Goal: Communication & Community: Answer question/provide support

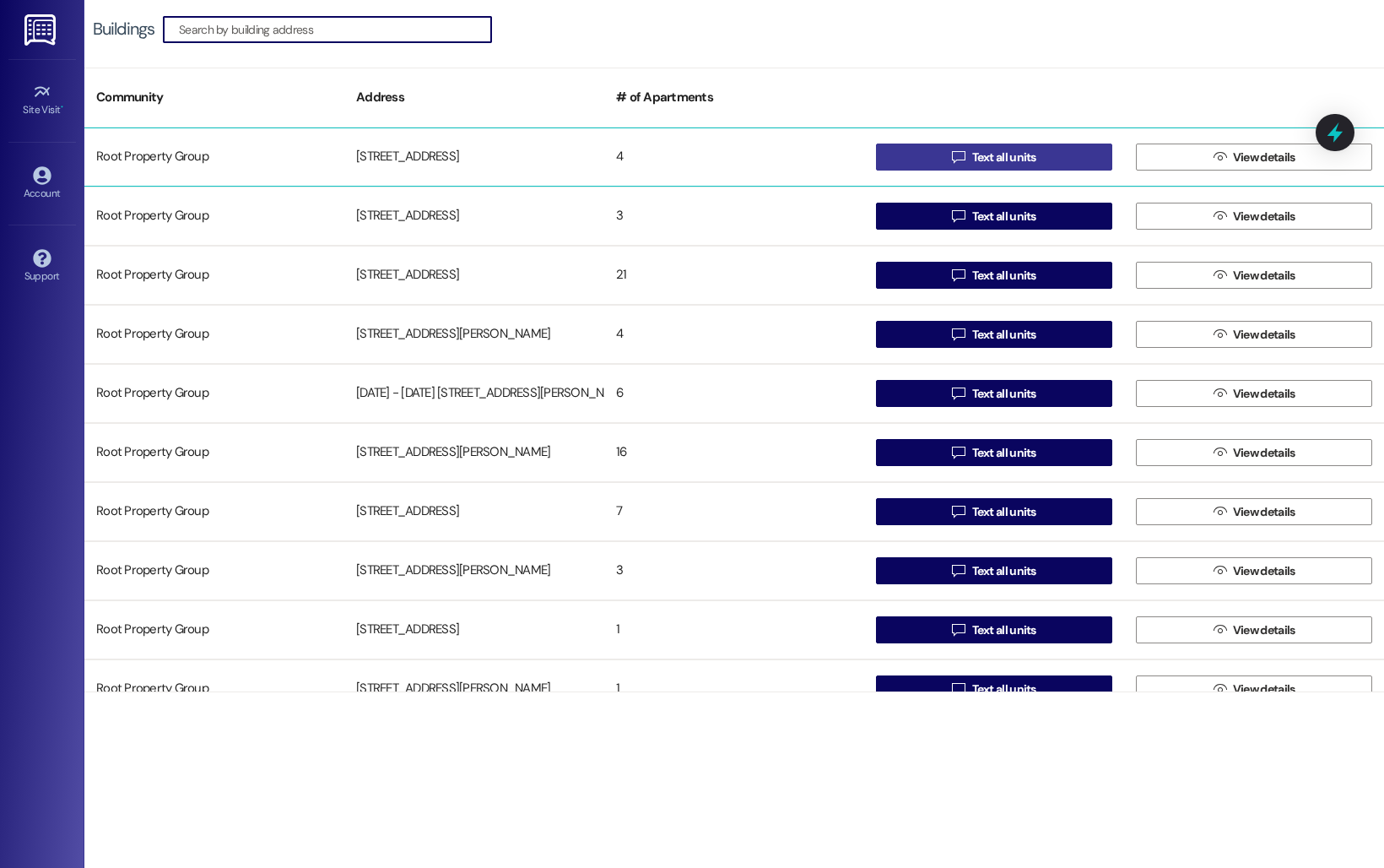
click at [974, 159] on span "Text all units" at bounding box center [1004, 157] width 65 height 18
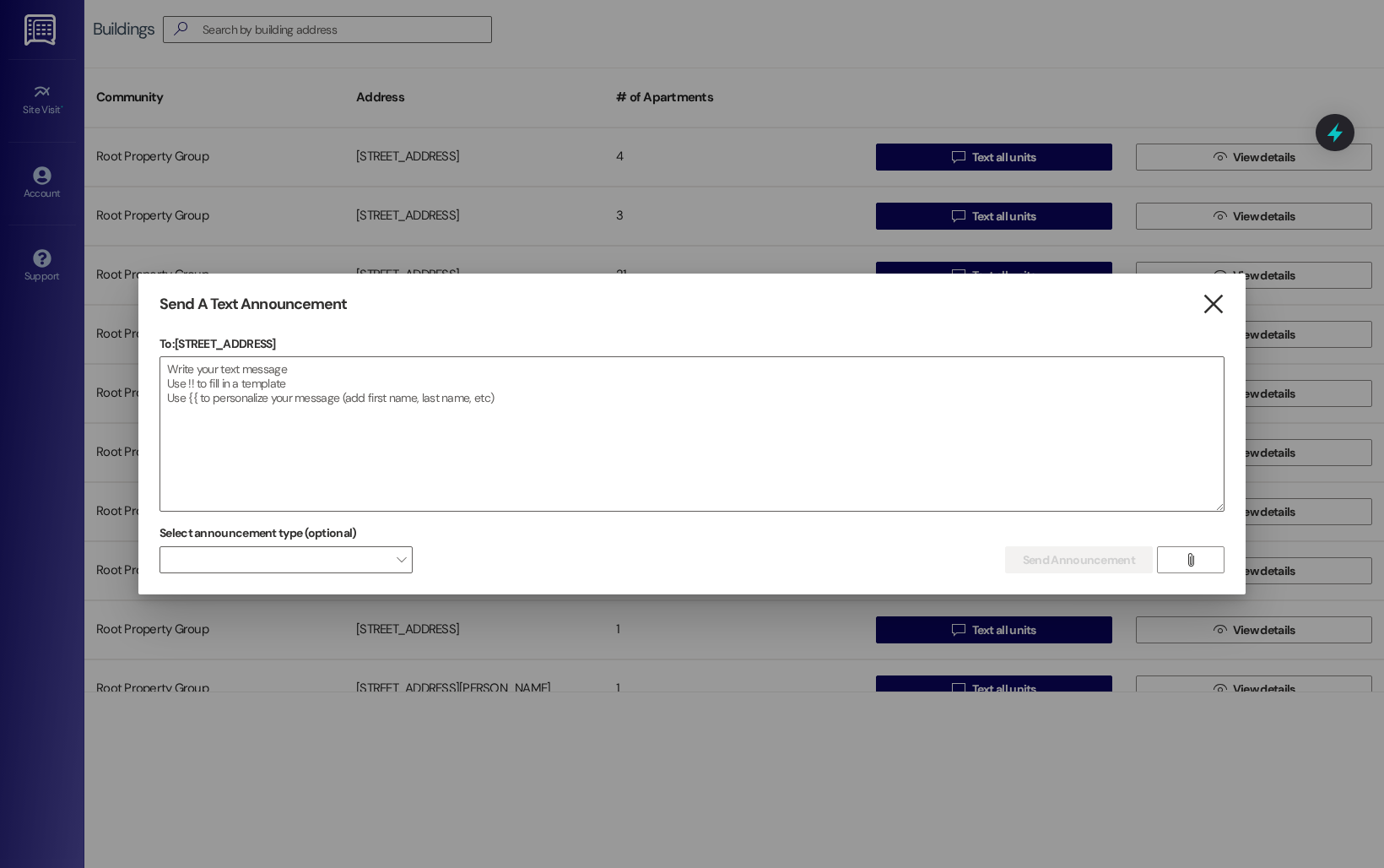
click at [1215, 307] on icon "" at bounding box center [1213, 304] width 22 height 18
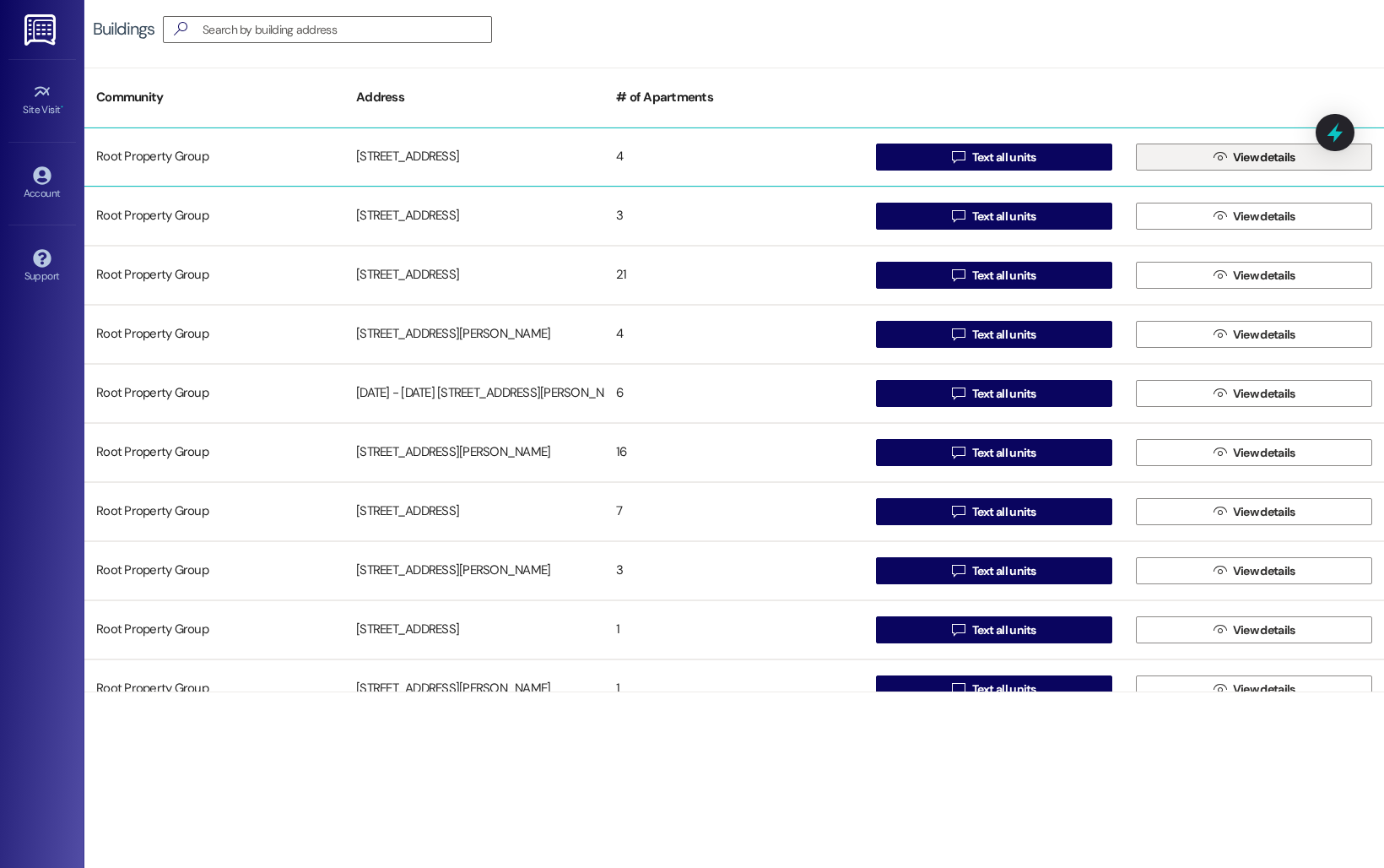
click at [1220, 160] on icon "" at bounding box center [1220, 157] width 13 height 14
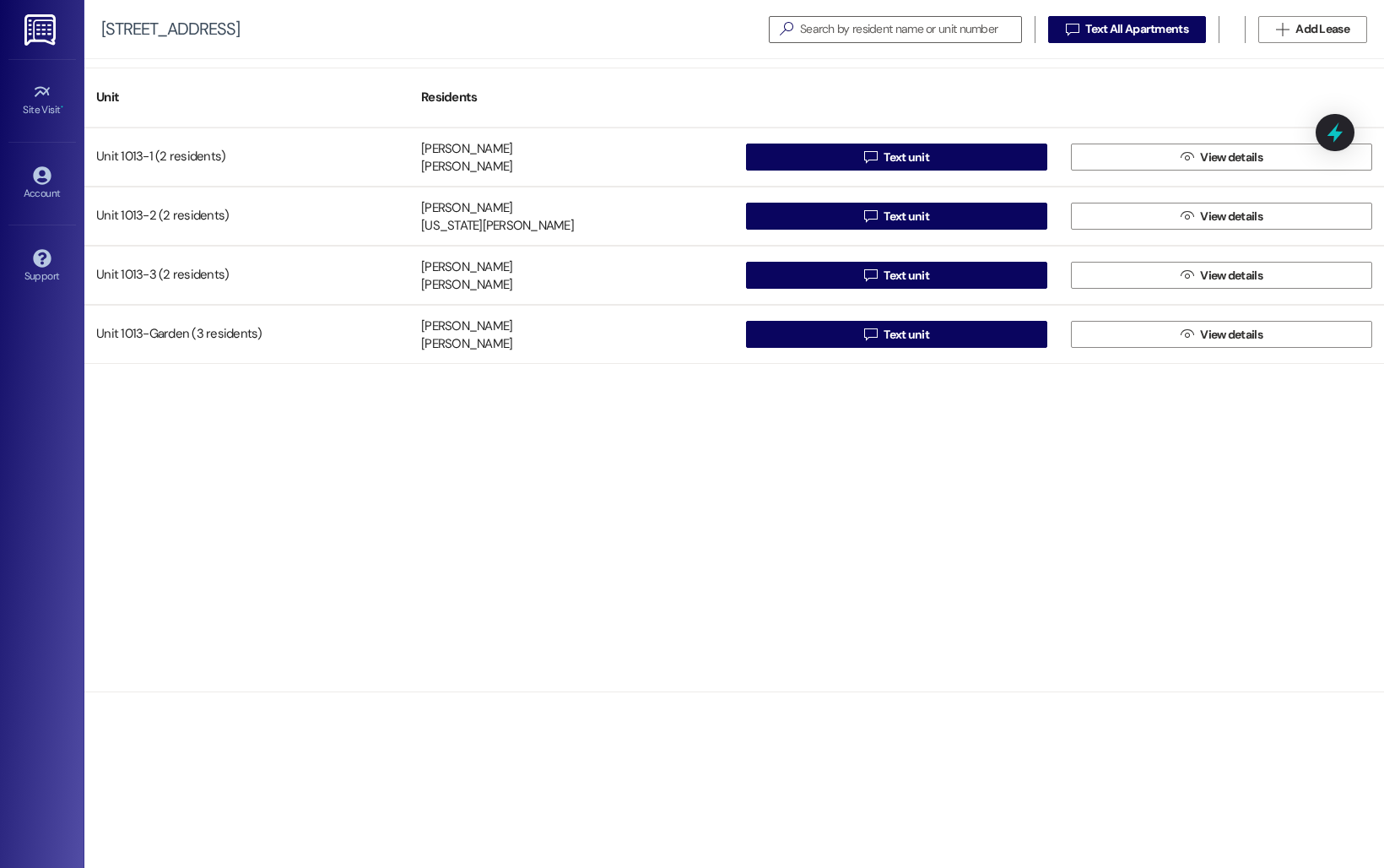
click at [1142, 32] on span "Text All Apartments" at bounding box center [1137, 29] width 103 height 18
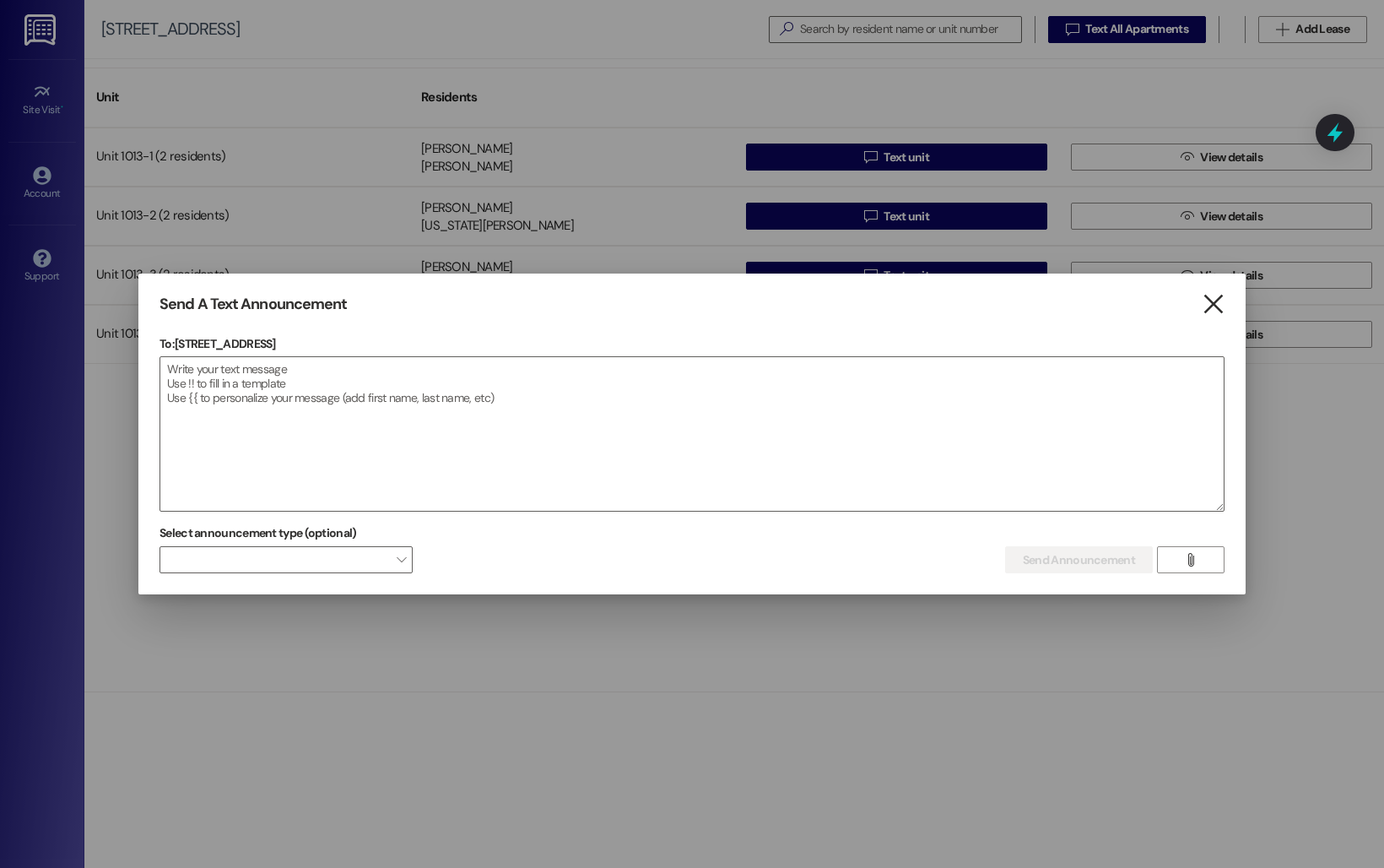
click at [1212, 299] on icon "" at bounding box center [1213, 304] width 22 height 18
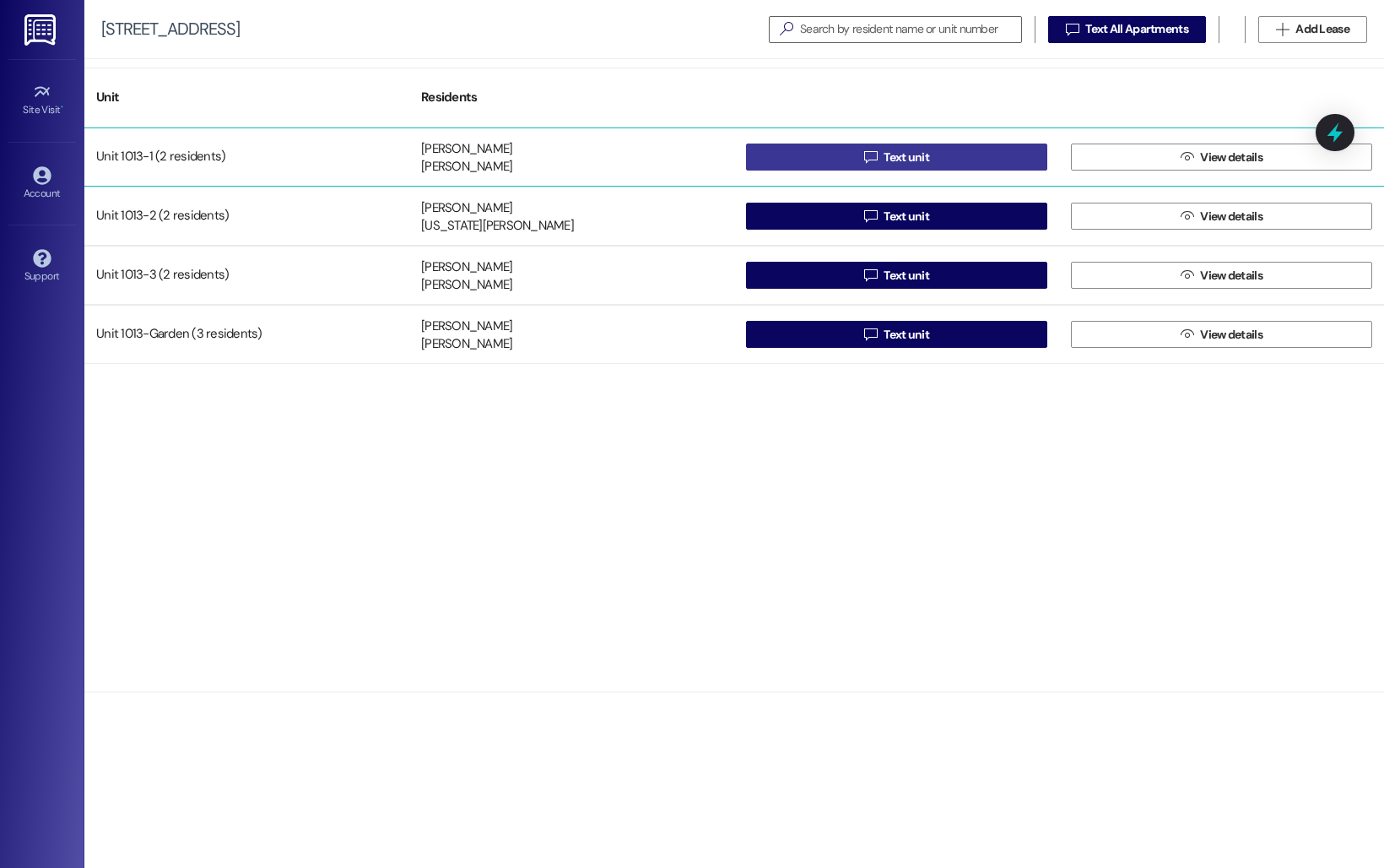
click at [946, 155] on button " Text unit" at bounding box center [896, 157] width 301 height 27
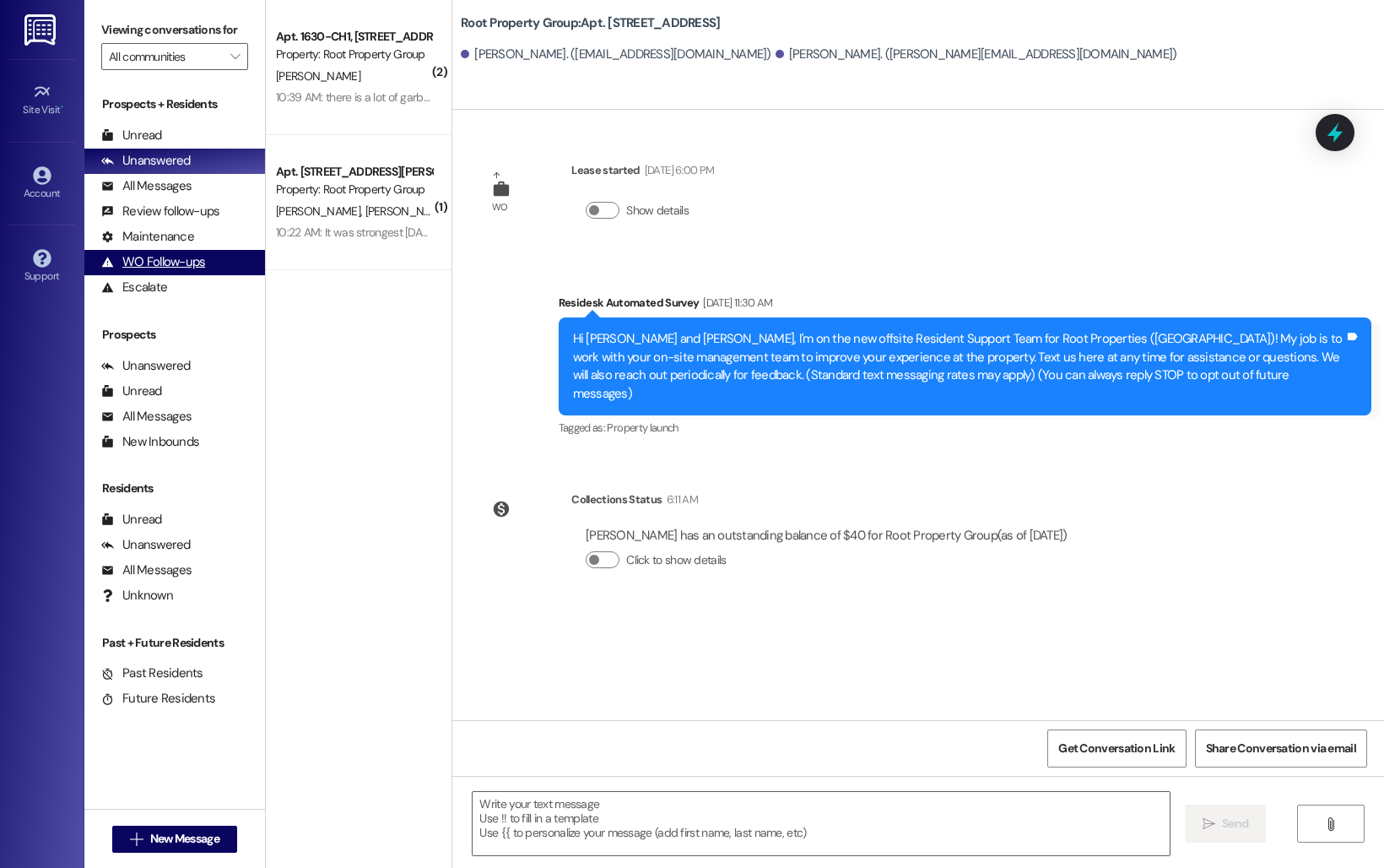
type textarea "Fetching suggested responses. Please feel free to read through the conversation…"
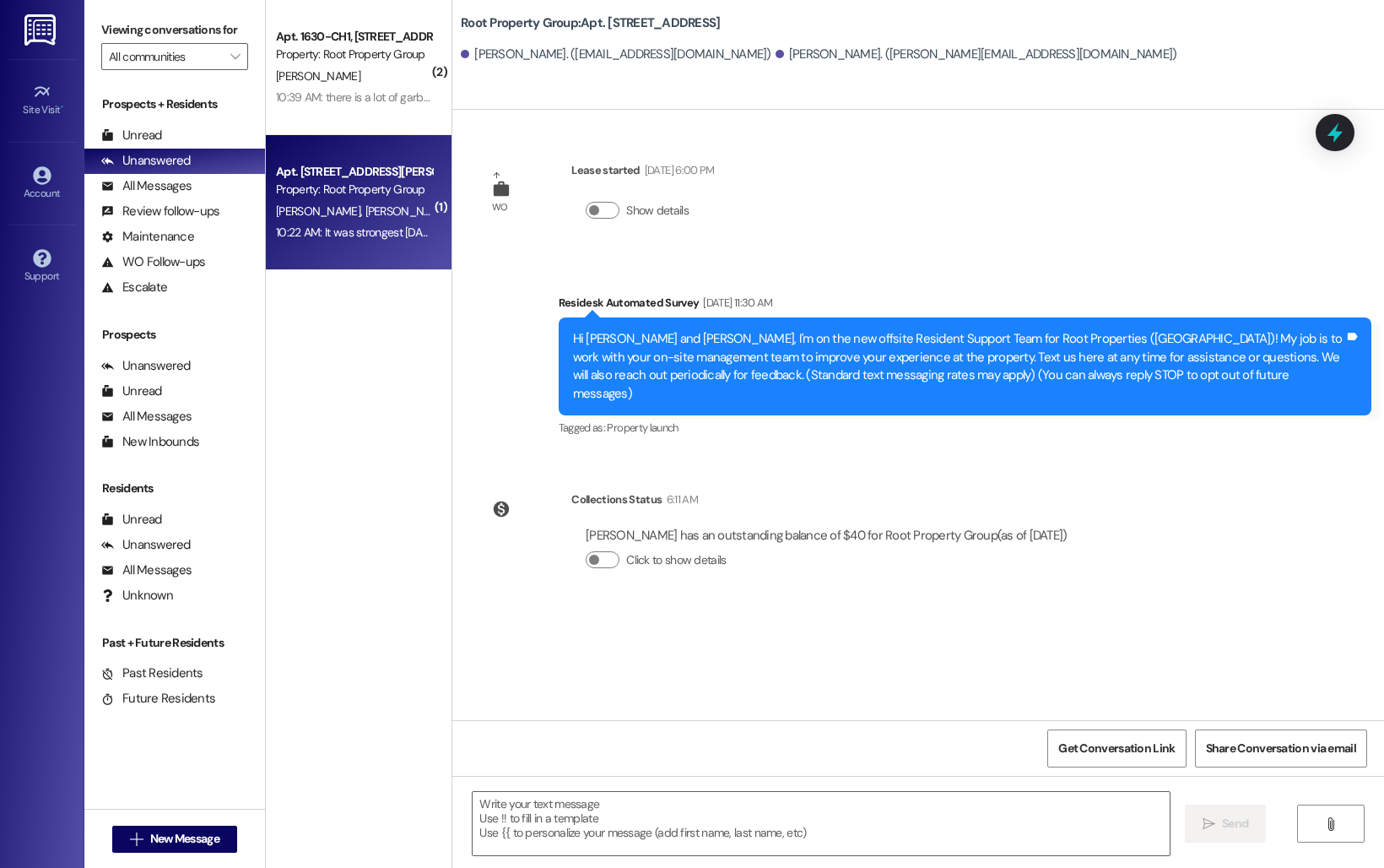
click at [290, 222] on div "10:22 AM: It was strongest [DATE] for sure. We cant speak to it when we aren't …" at bounding box center [354, 232] width 159 height 22
type textarea "Fetching suggested responses. Please feel free to read through the conversation…"
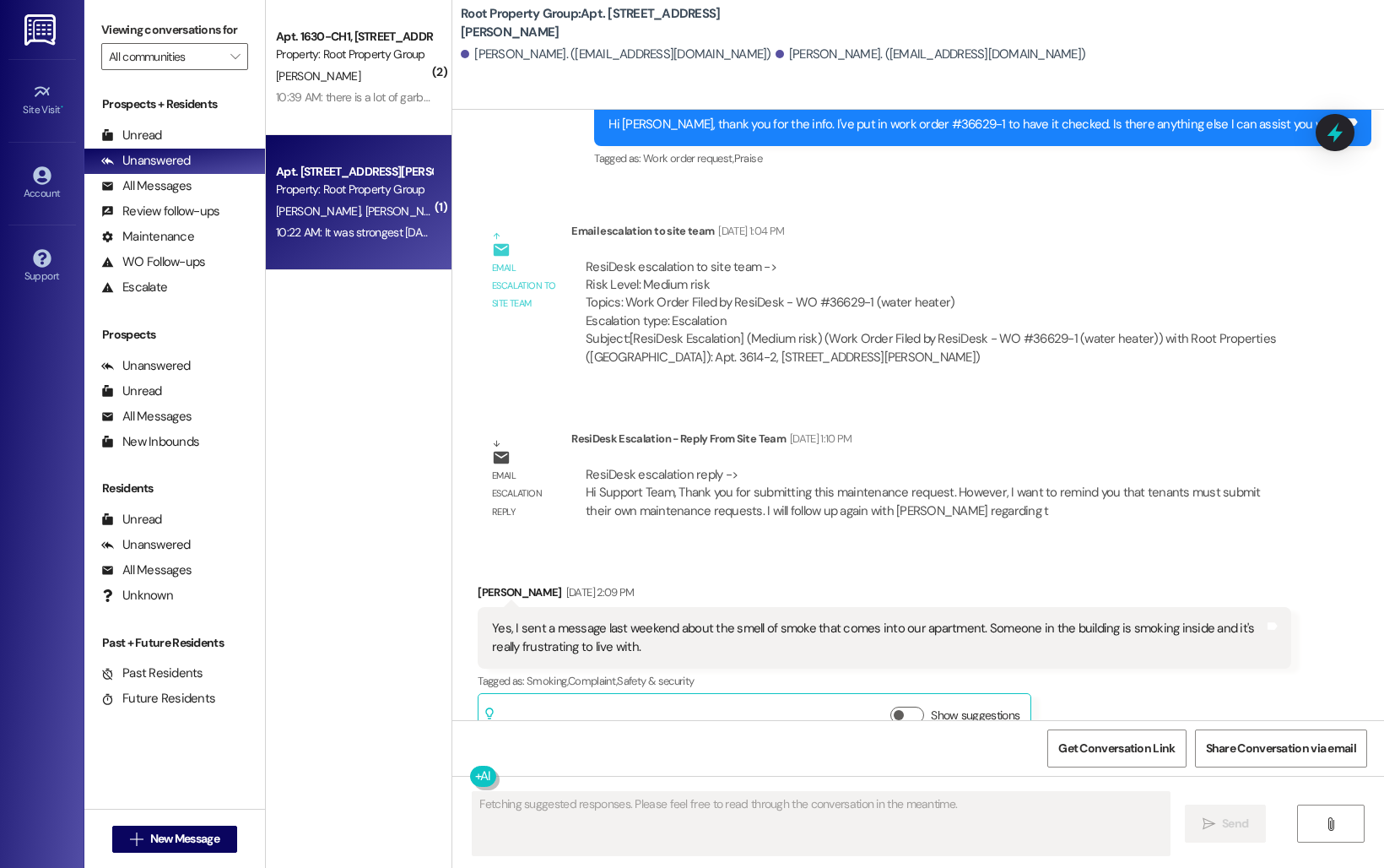
scroll to position [6308, 0]
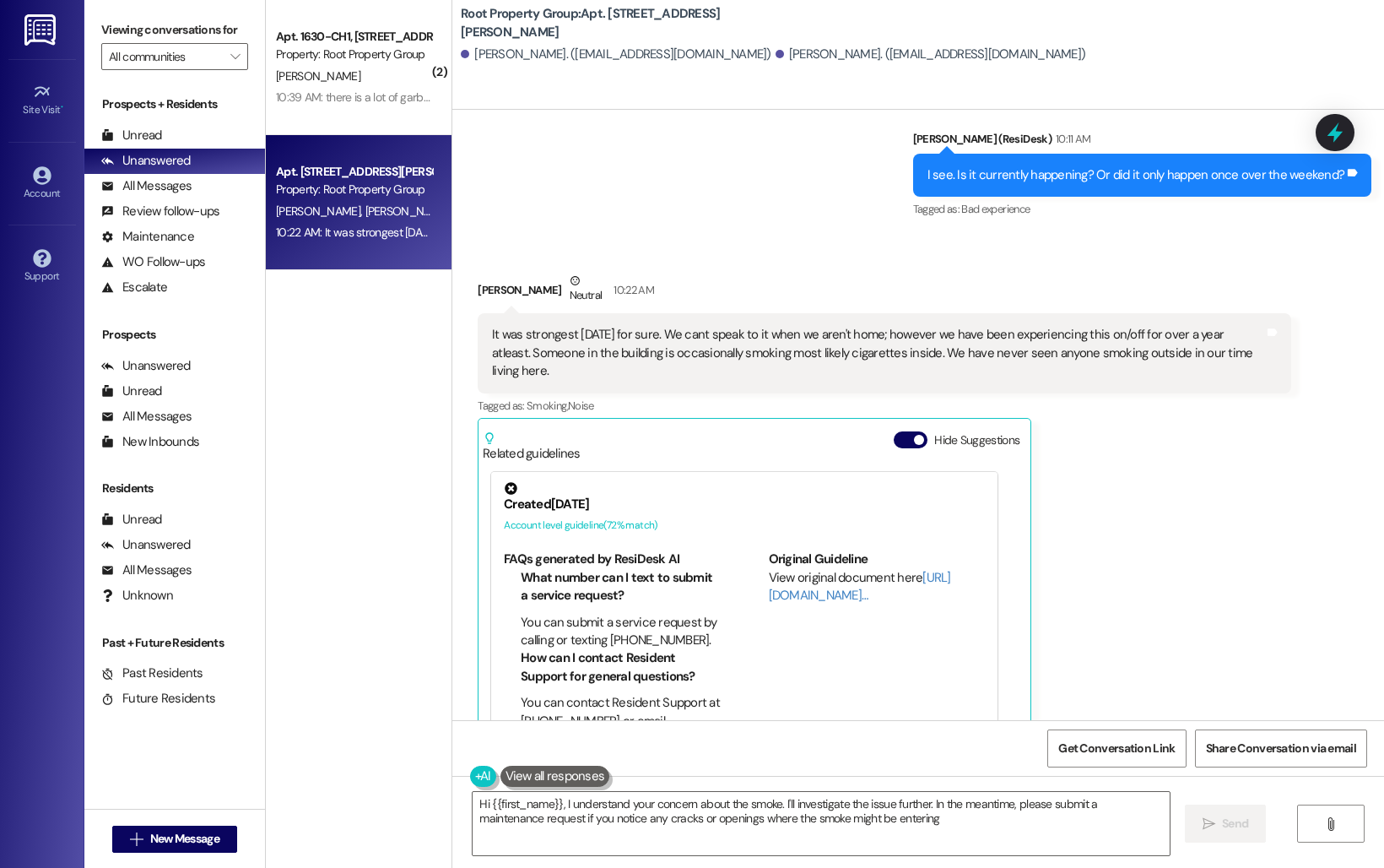
type textarea "Hi {{first_name}}, I understand your concern about the smoke. I'll investigate …"
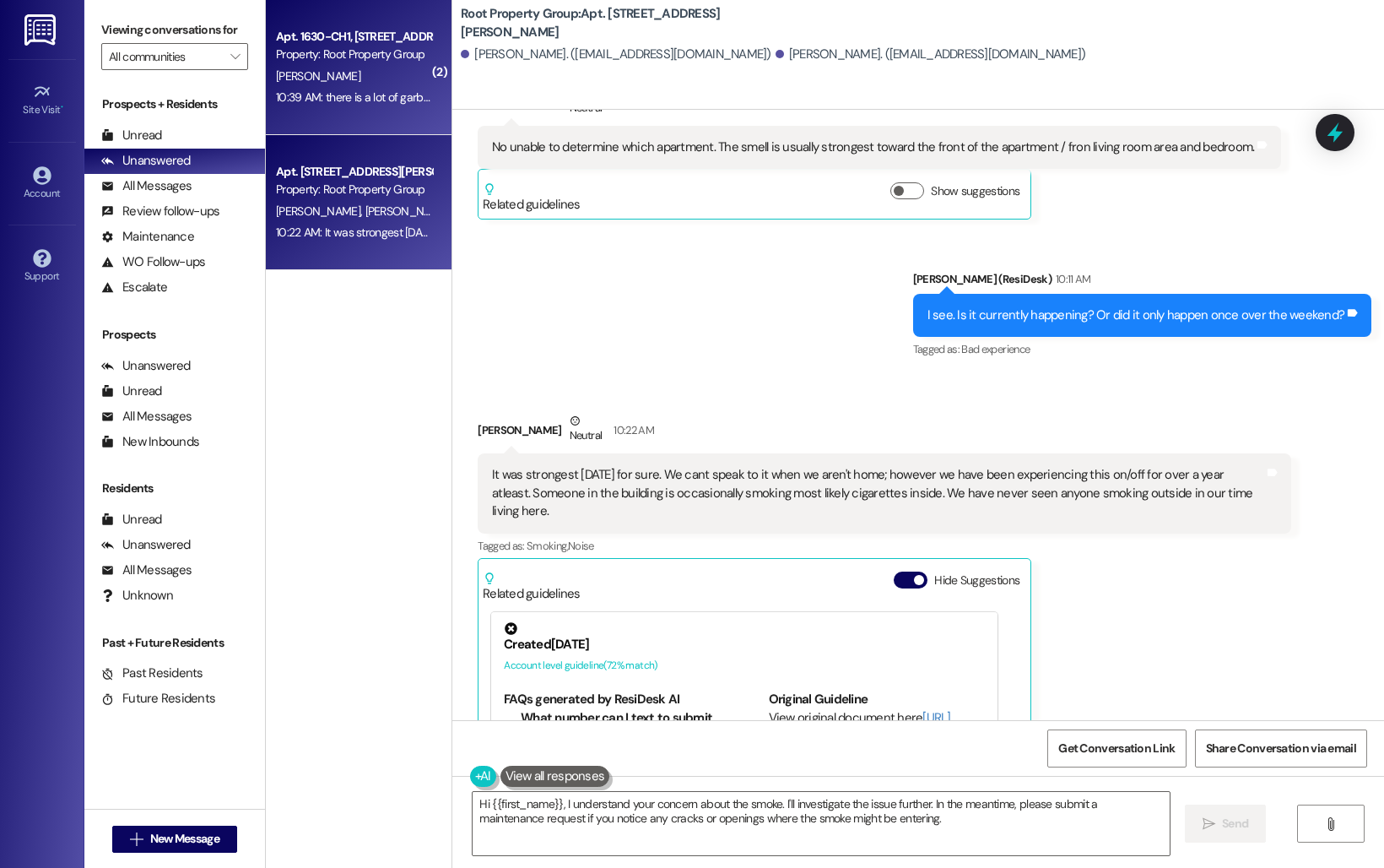
click at [276, 100] on div "10:39 AM: there is a lot of garbage and moving boxes around the property 10:39 …" at bounding box center [457, 97] width 362 height 15
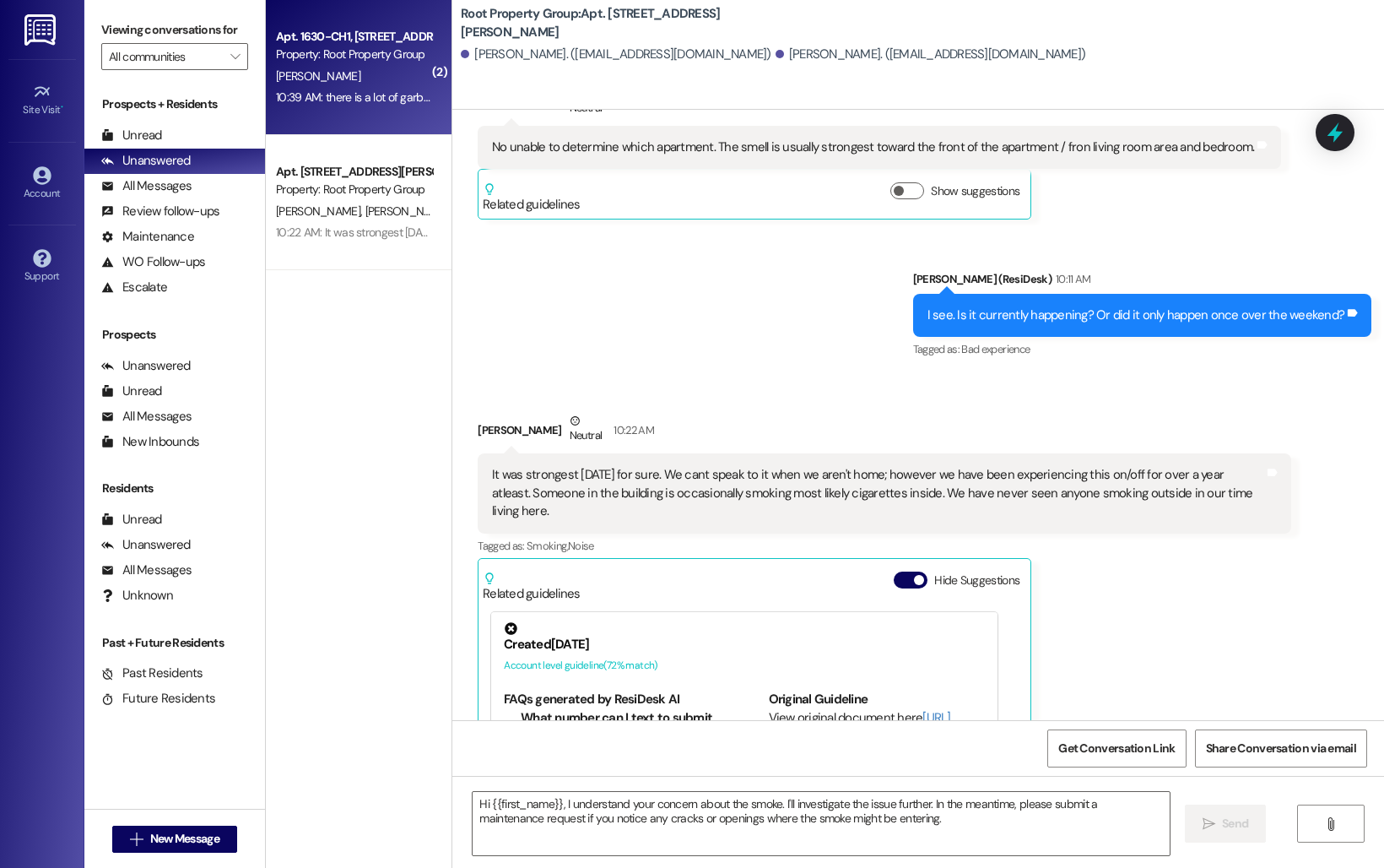
type textarea "Fetching suggested responses. Please feel free to read through the conversation…"
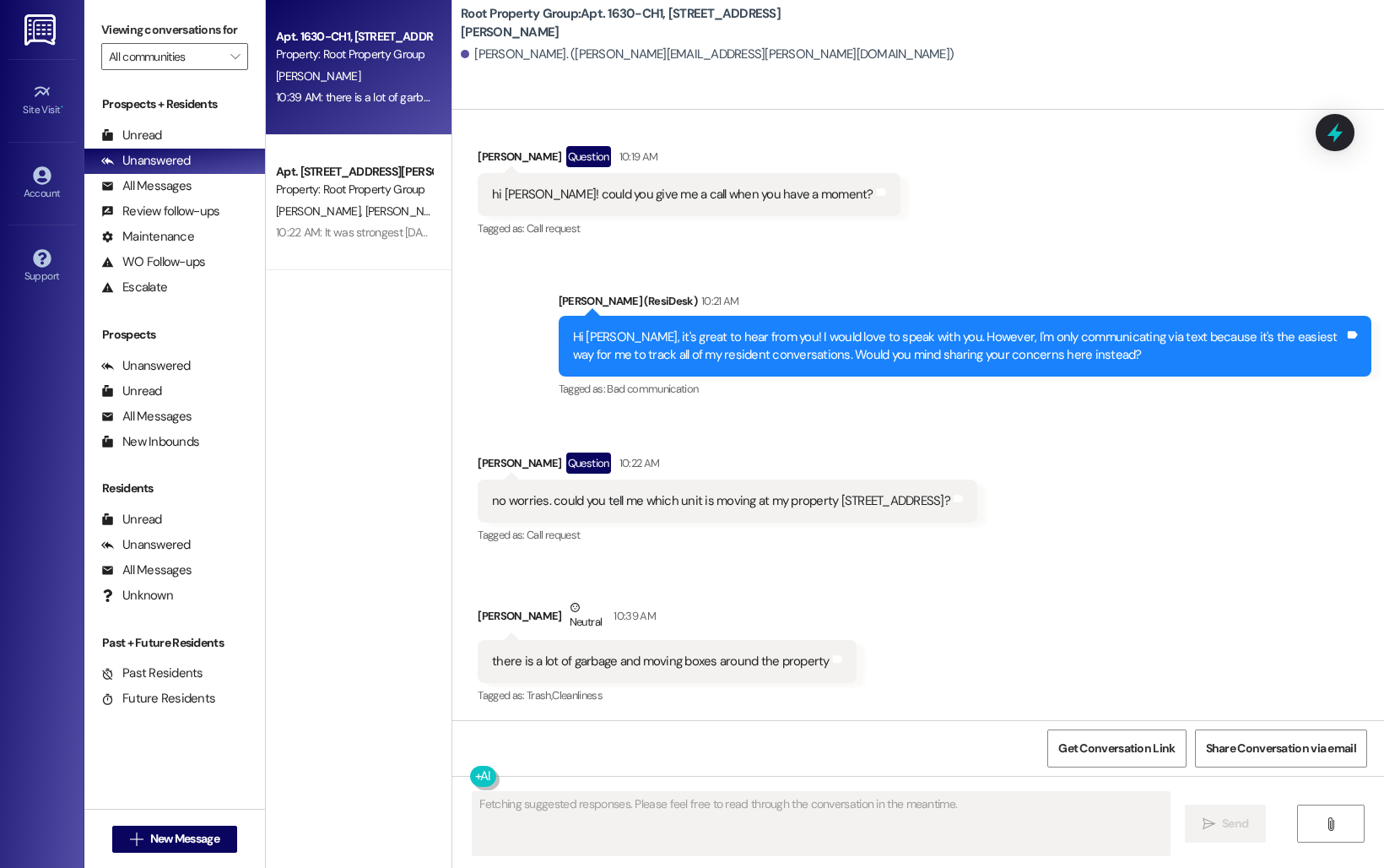
scroll to position [840, 0]
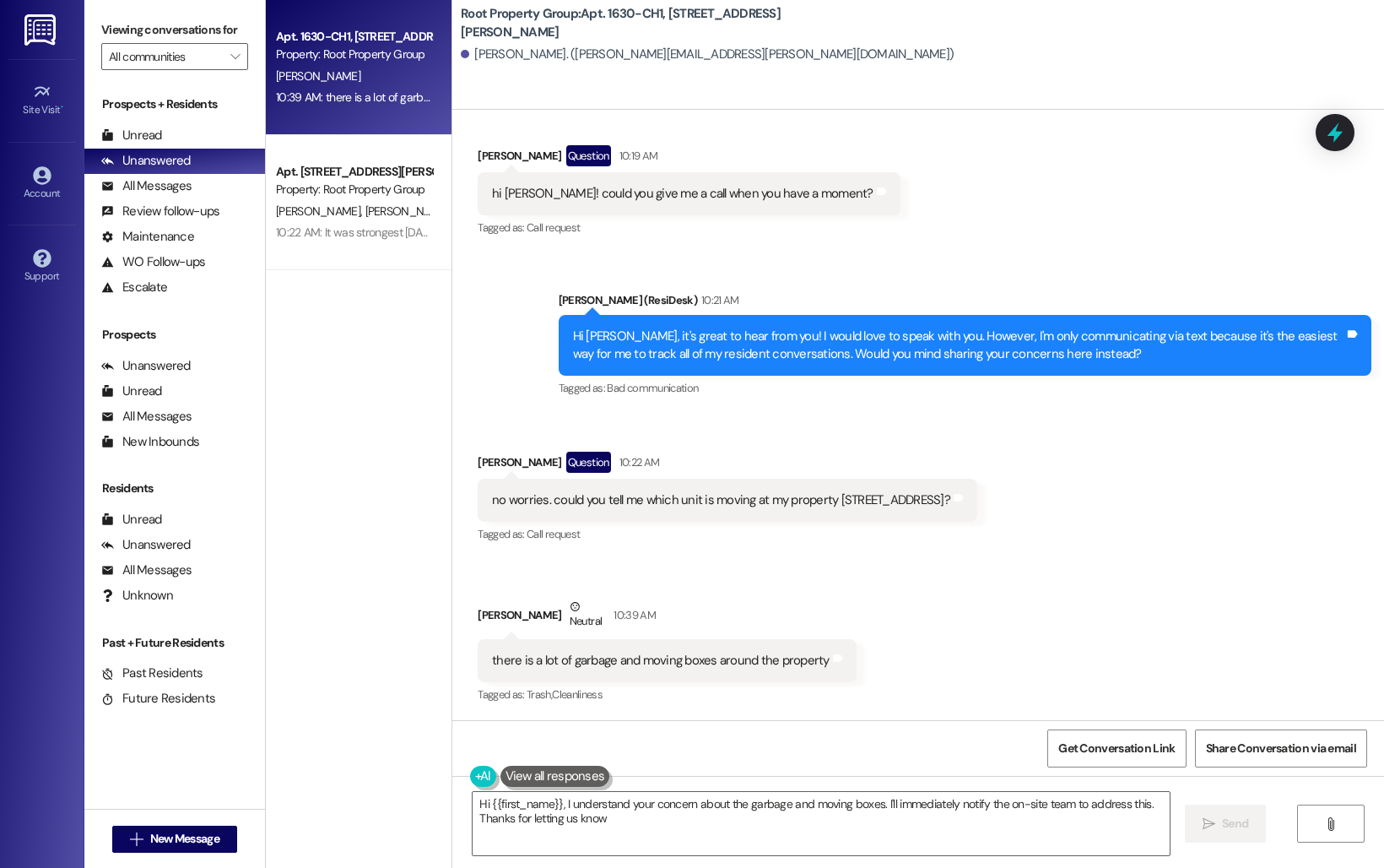
type textarea "Hi {{first_name}}, I understand your concern about the garbage and moving boxes…"
click at [174, 219] on div "Review follow-ups (undefined)" at bounding box center [175, 212] width 181 height 25
click at [173, 195] on div "All Messages" at bounding box center [146, 186] width 90 height 18
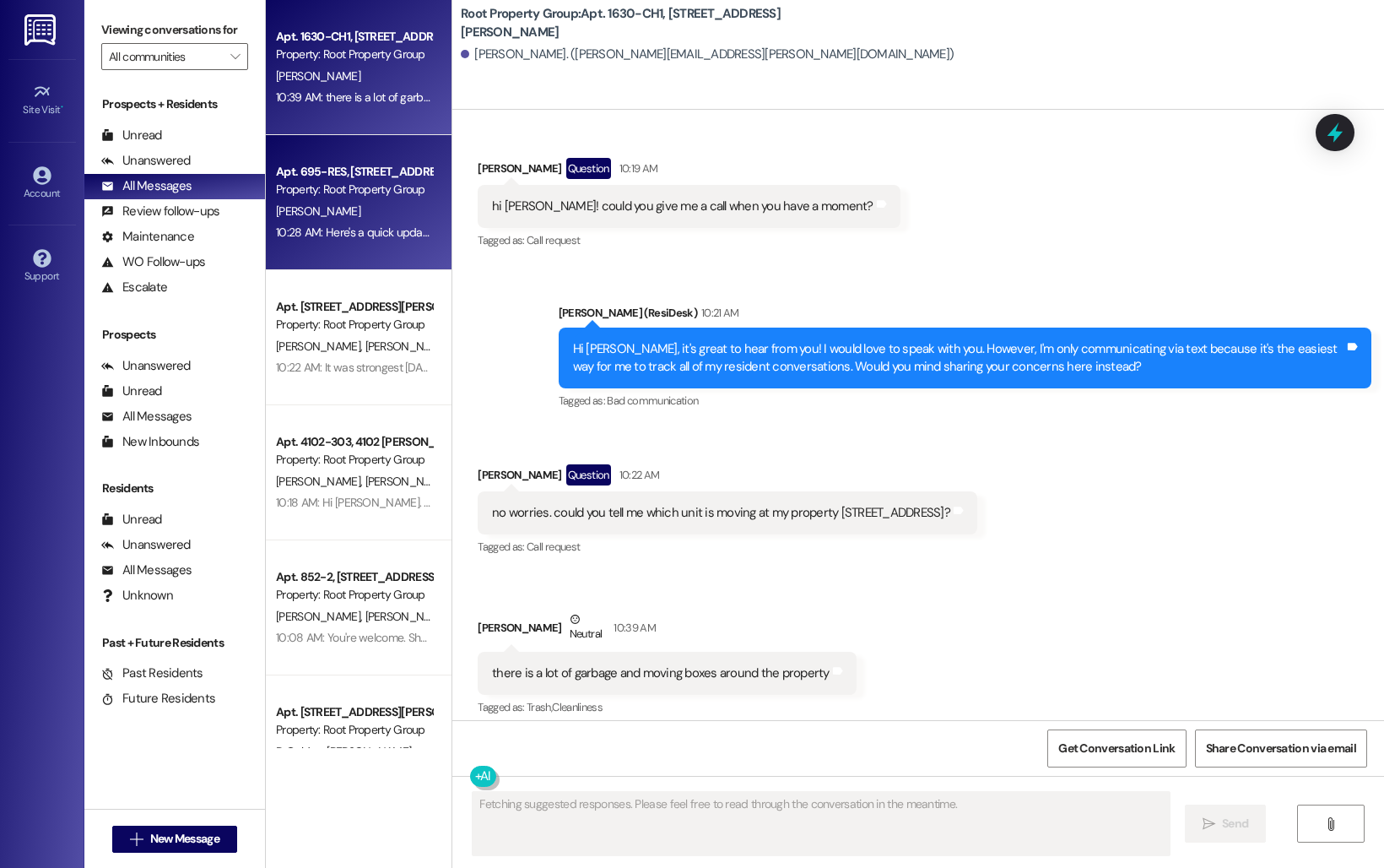
scroll to position [839, 0]
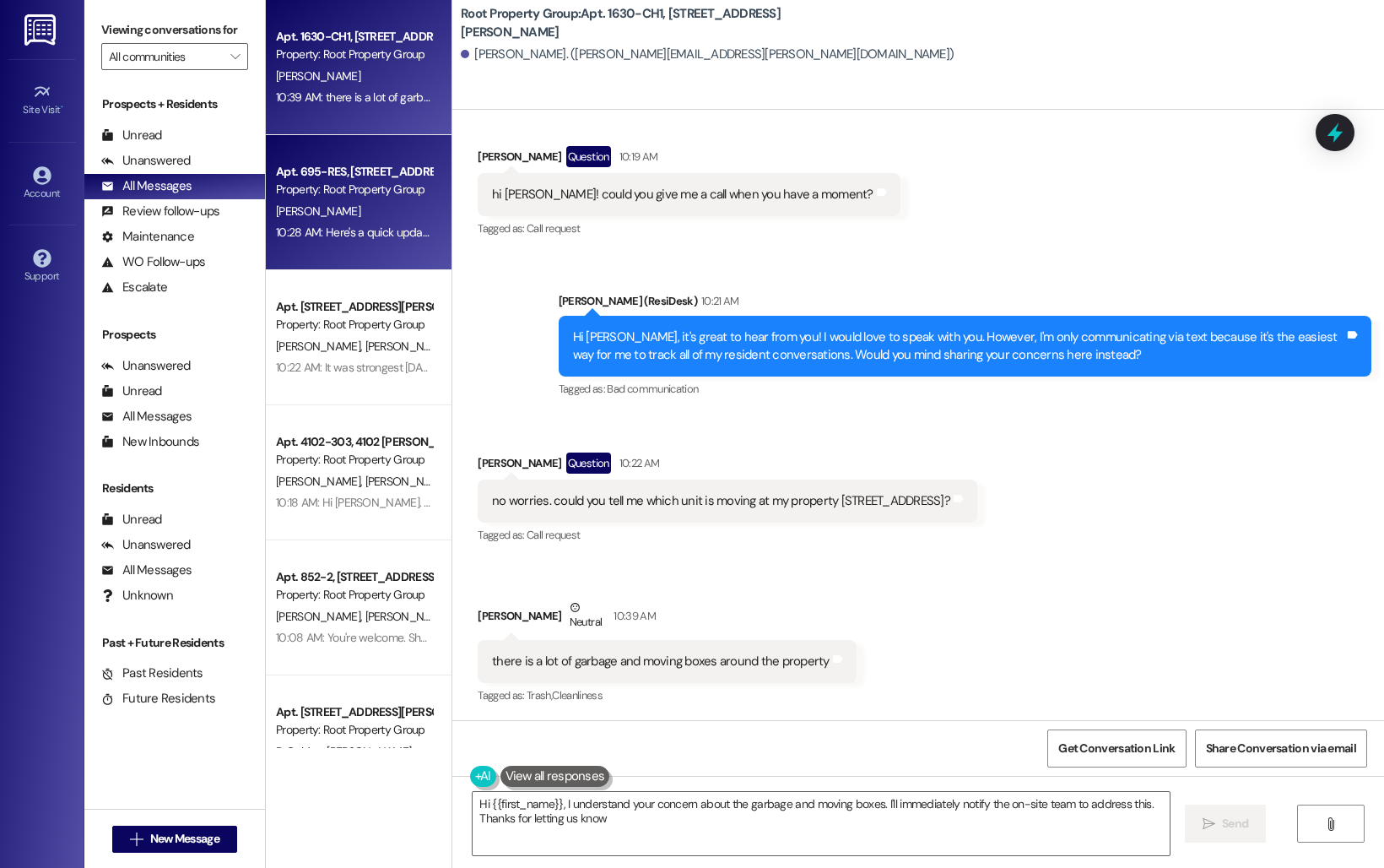
type textarea "Hi {{first_name}}, I understand your concern about the garbage and moving boxes…"
click at [355, 222] on div "10:28 AM: Here's a quick update. Our roof vendor is coming out there [DATE] to …" at bounding box center [354, 232] width 159 height 22
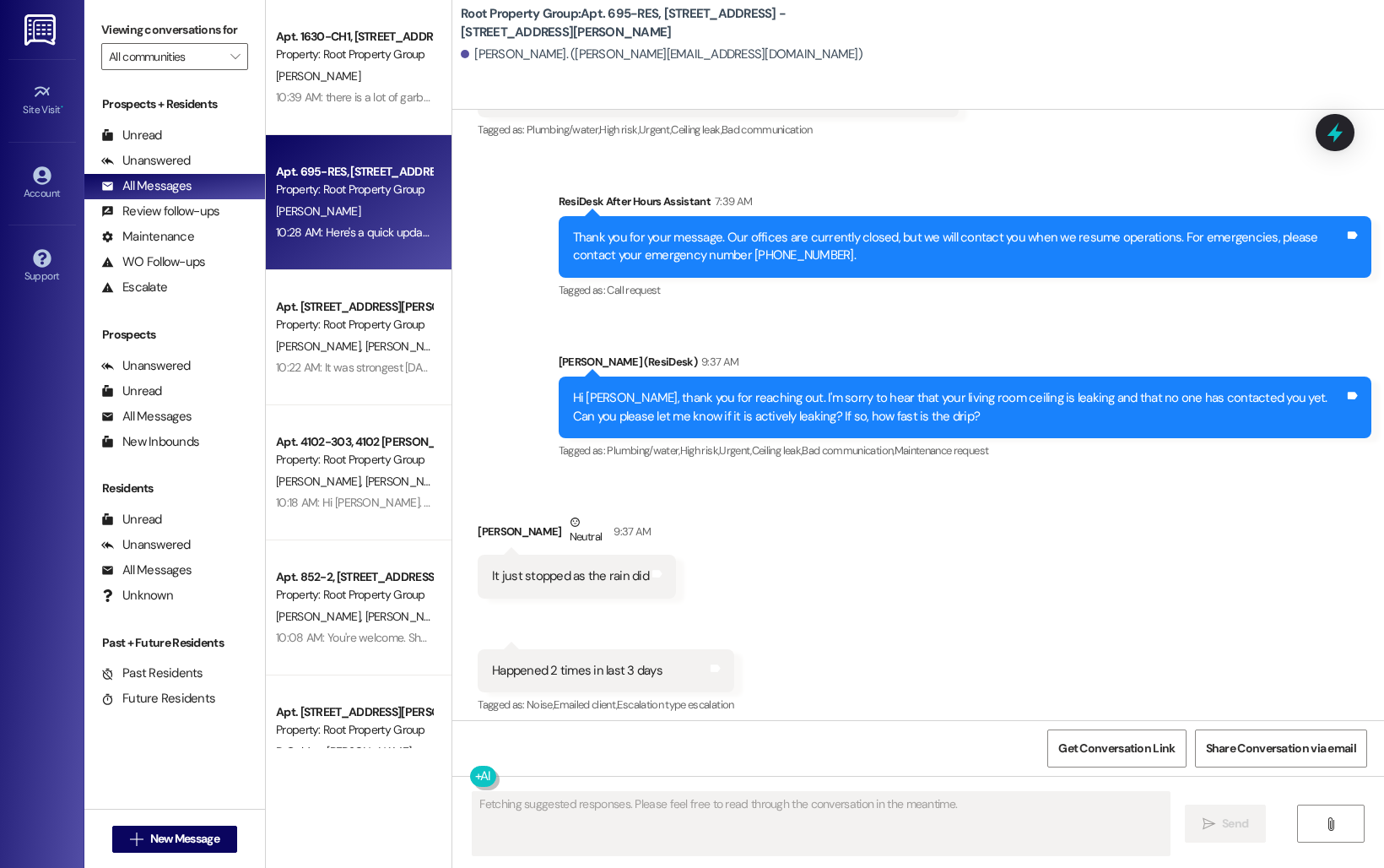
scroll to position [911, 0]
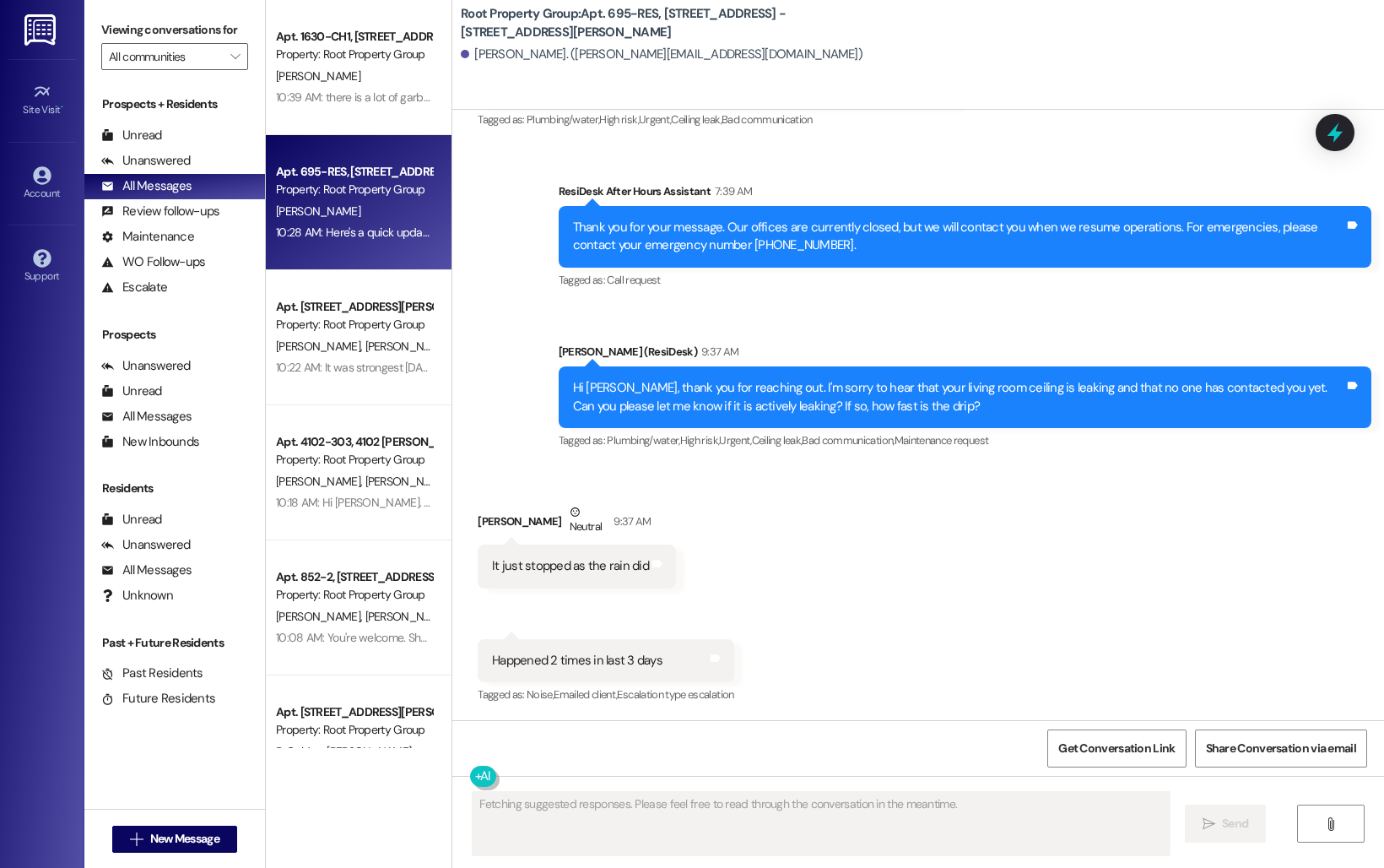
click at [503, 411] on div "Sent via SMS ResiDesk After Hours Assistant 7:39 AM Thank you for your message.…" at bounding box center [918, 305] width 932 height 321
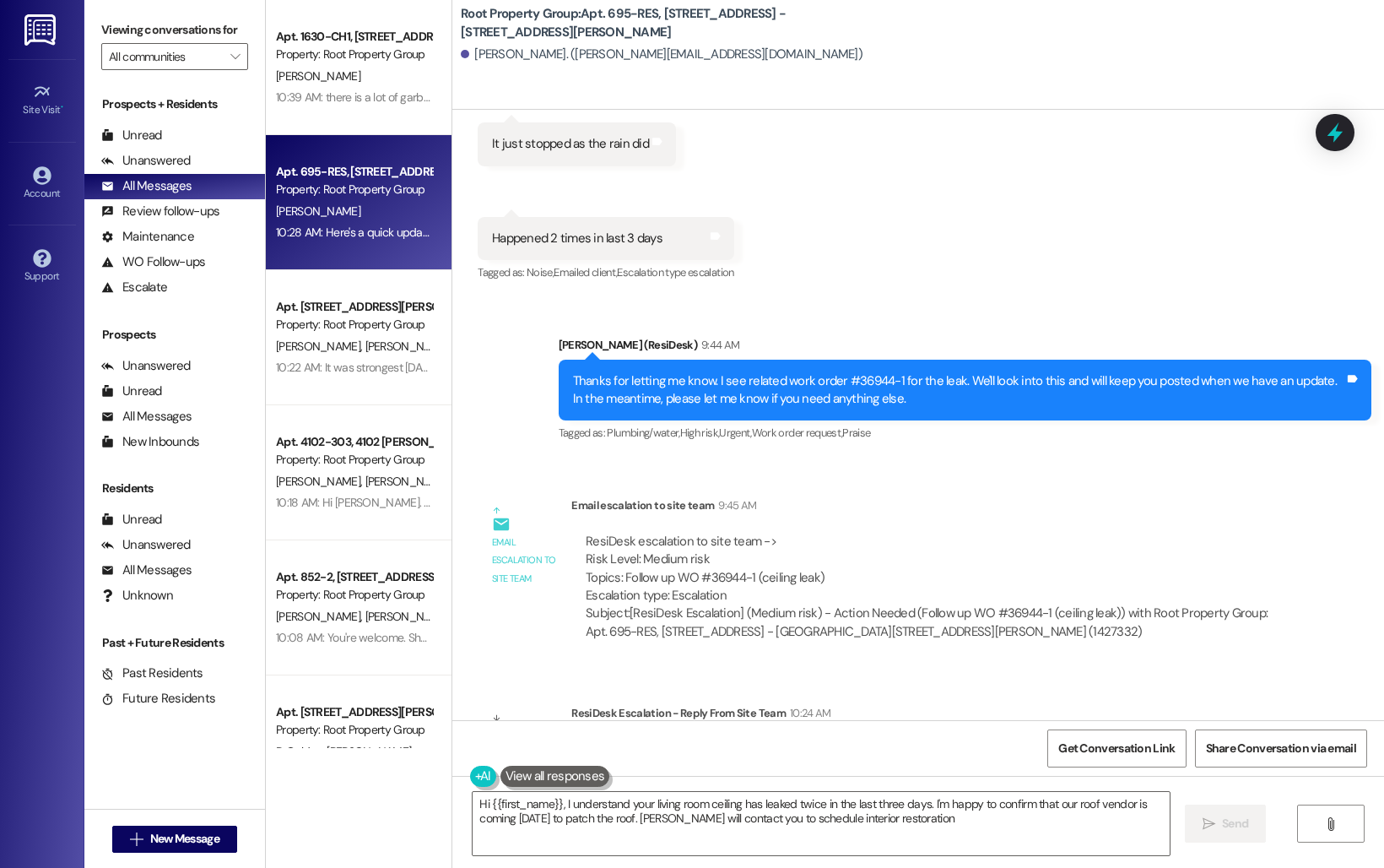
type textarea "Hi {{first_name}}, I understand your living room ceiling has leaked twice in th…"
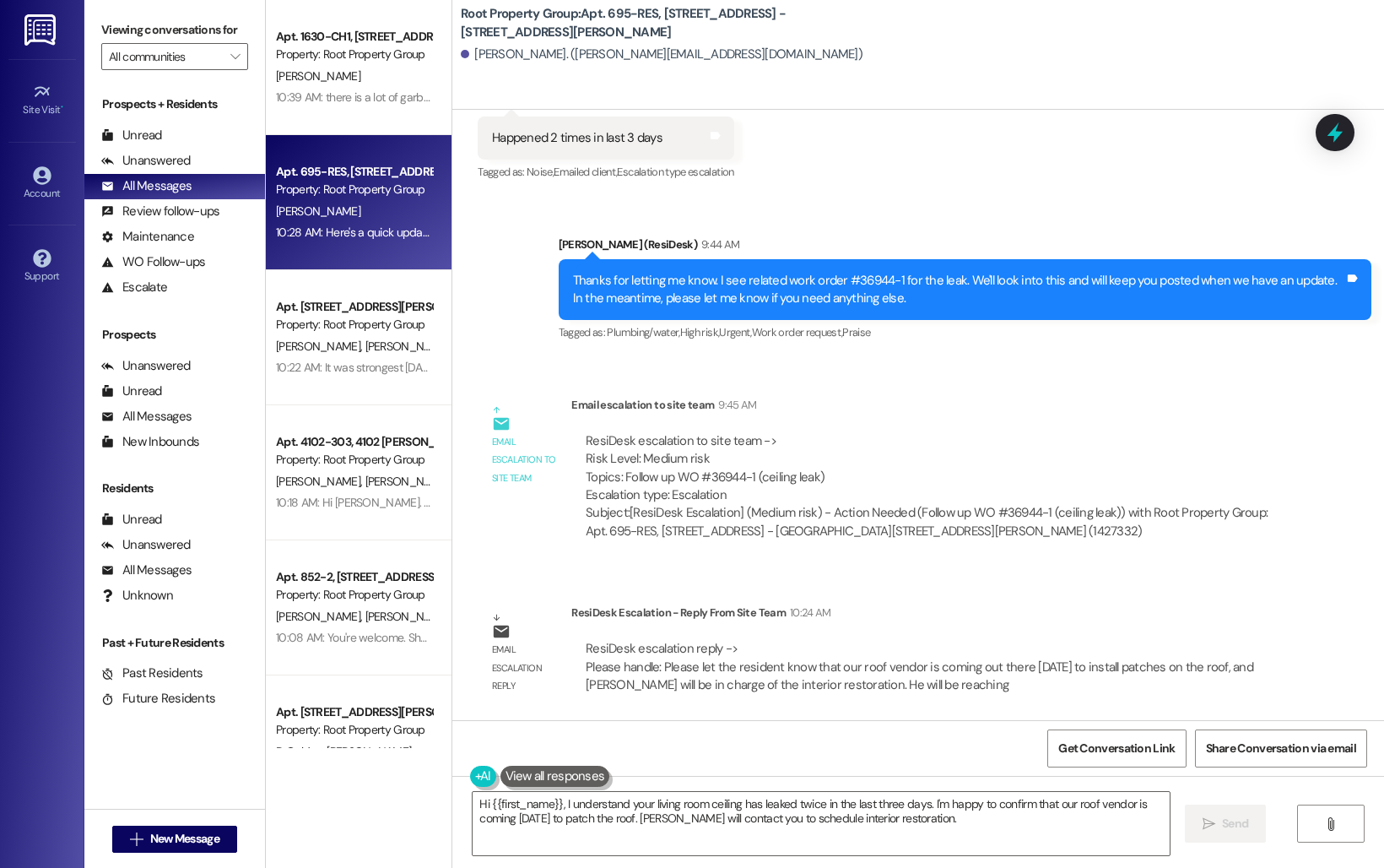
scroll to position [1595, 0]
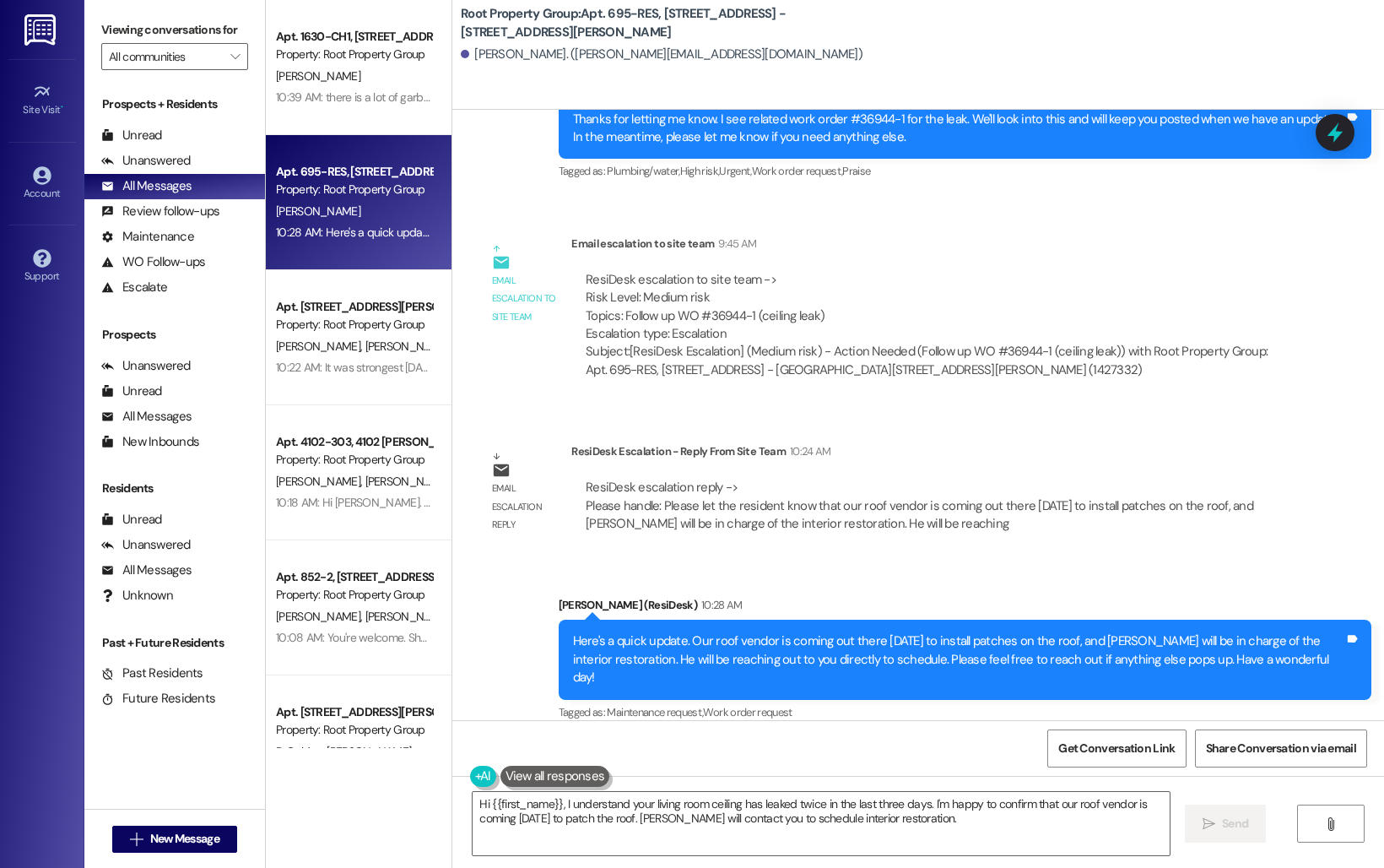
click at [468, 607] on div "Sent via SMS [PERSON_NAME] (ResiDesk) 10:28 AM Here's a quick update. Our roof …" at bounding box center [918, 648] width 932 height 179
click at [156, 195] on div "All Messages" at bounding box center [146, 186] width 90 height 18
click at [171, 195] on div "All Messages" at bounding box center [146, 186] width 90 height 18
click at [157, 169] on div "Unanswered" at bounding box center [146, 161] width 89 height 18
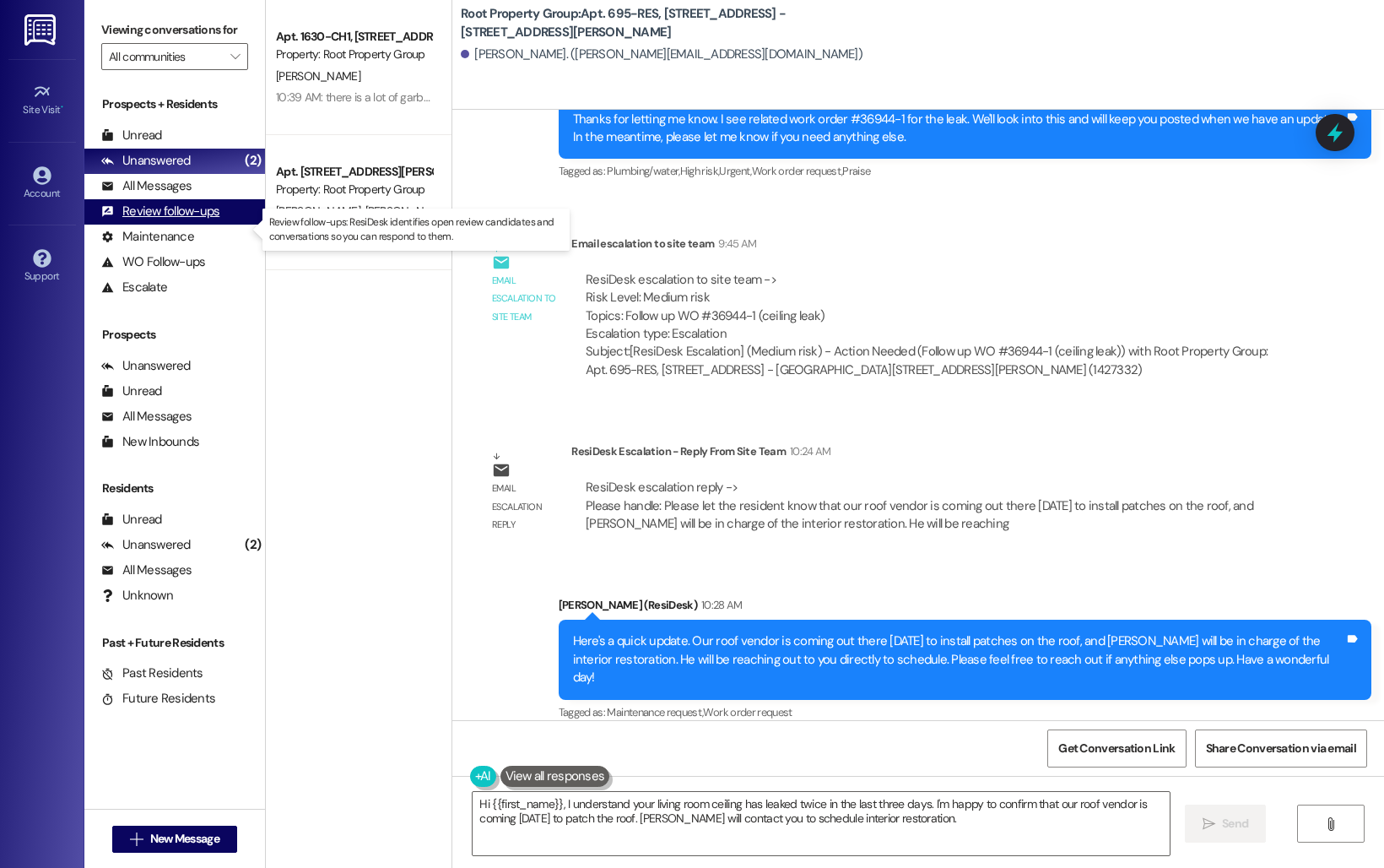
click at [157, 220] on div "Review follow-ups" at bounding box center [160, 212] width 118 height 18
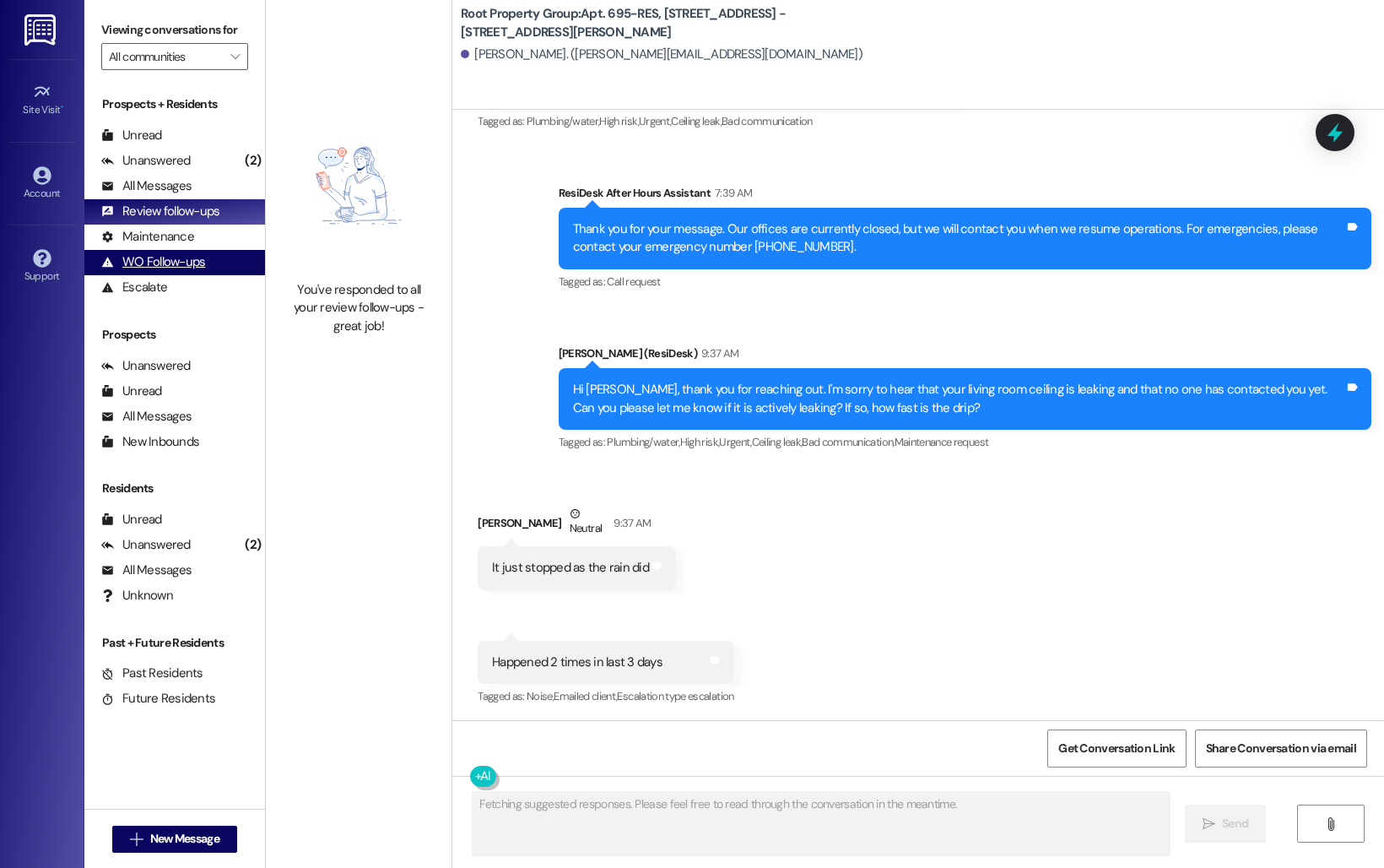
scroll to position [911, 0]
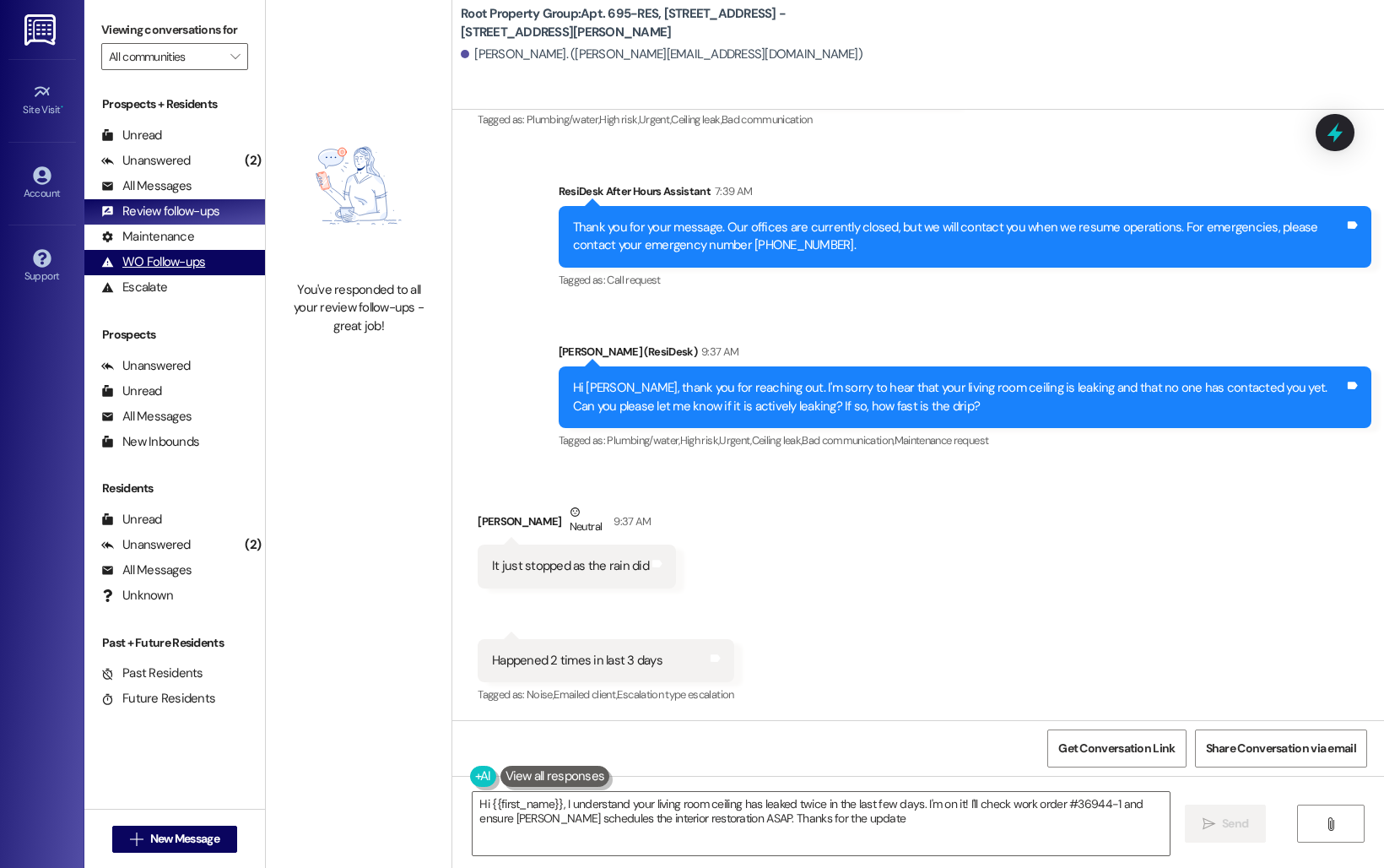
type textarea "Hi {{first_name}}, I understand your living room ceiling has leaked twice in th…"
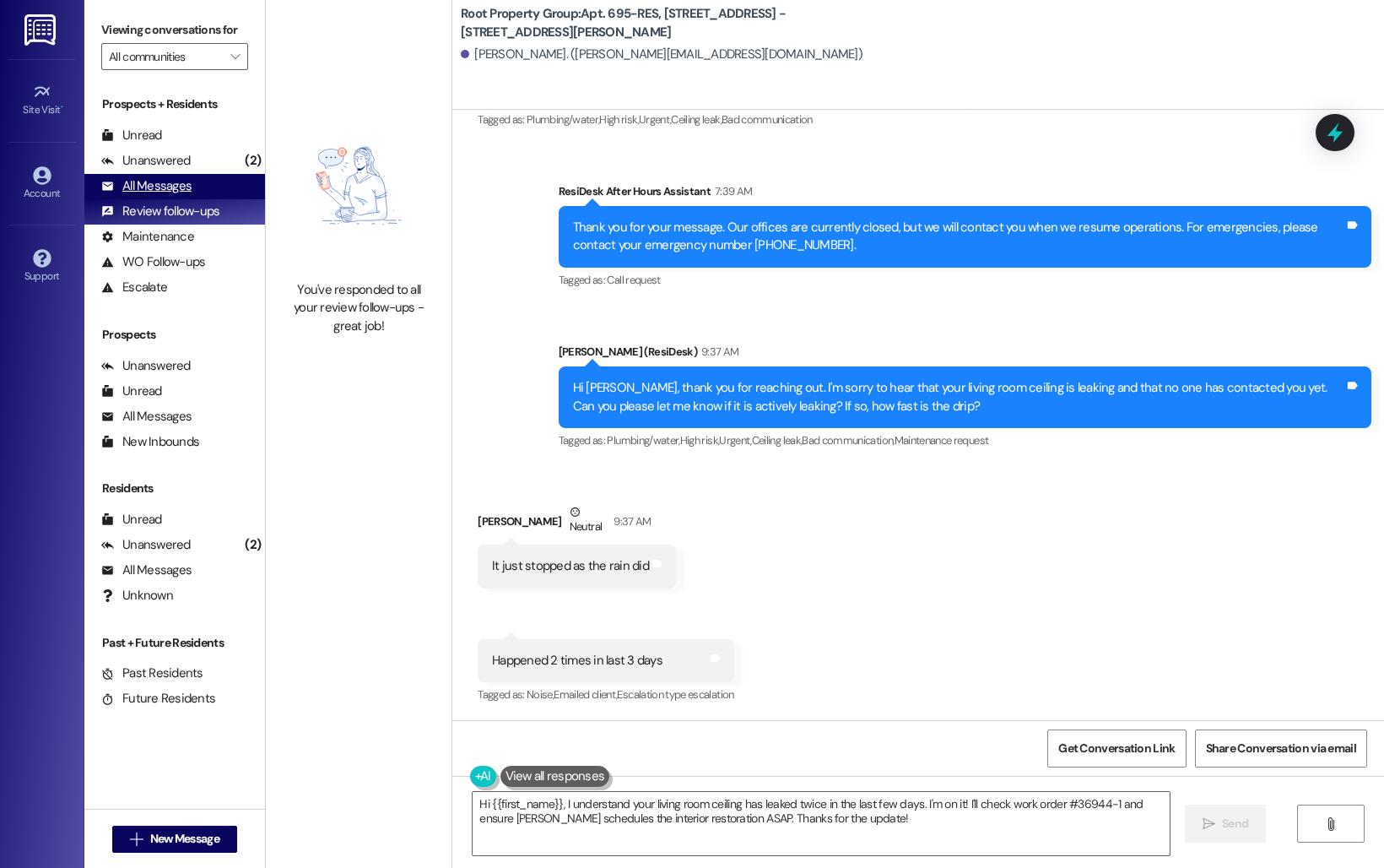
click at [182, 200] on div "All Messages (undefined)" at bounding box center [175, 186] width 181 height 25
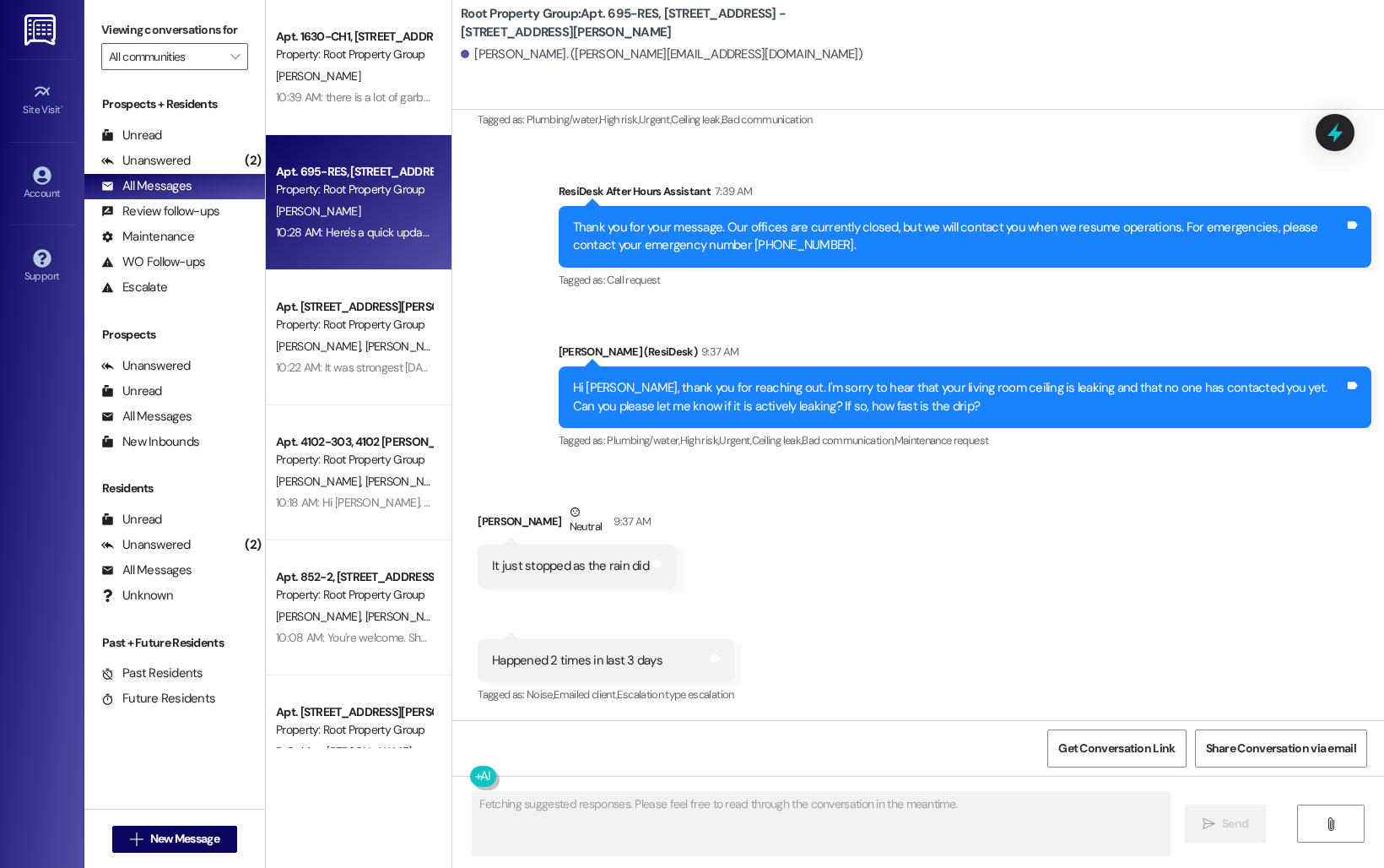
click at [956, 670] on div "Received via SMS [PERSON_NAME] Neutral 9:37 AM It just stopped as the rain did …" at bounding box center [918, 592] width 932 height 254
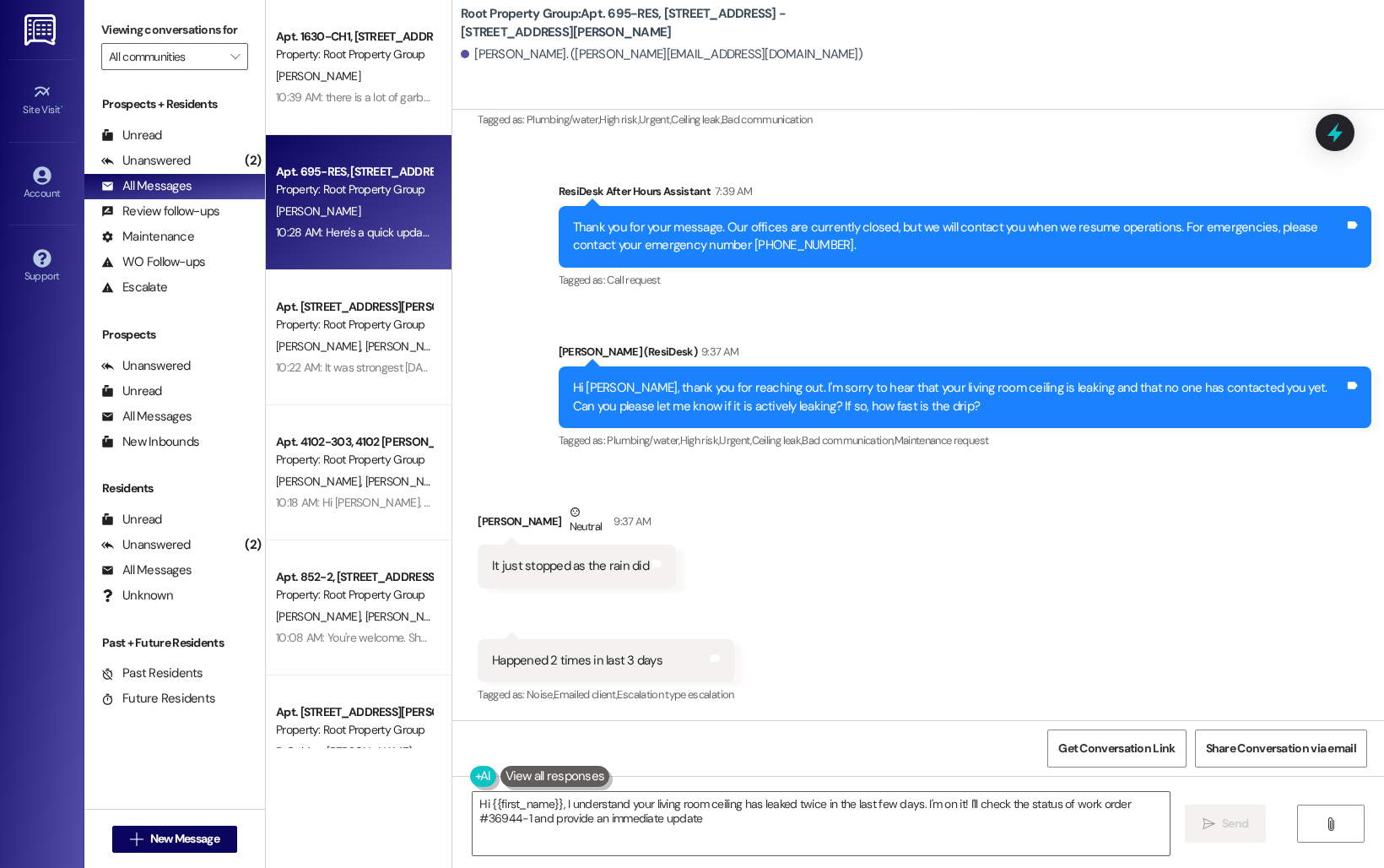
type textarea "Hi {{first_name}}, I understand your living room ceiling has leaked twice in th…"
click at [190, 195] on div "All Messages" at bounding box center [146, 186] width 90 height 18
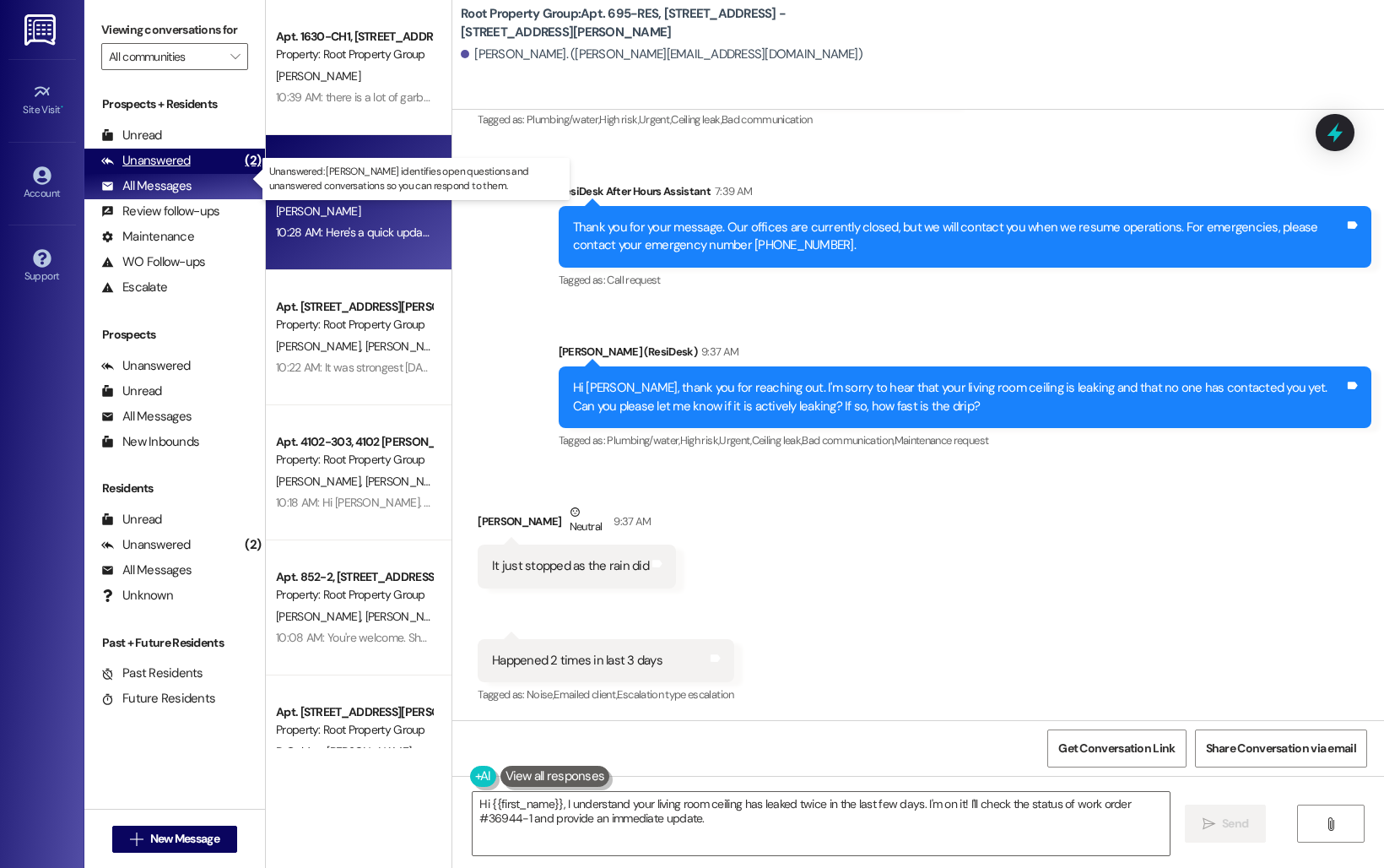
click at [142, 174] on div "Unanswered (2)" at bounding box center [175, 161] width 181 height 25
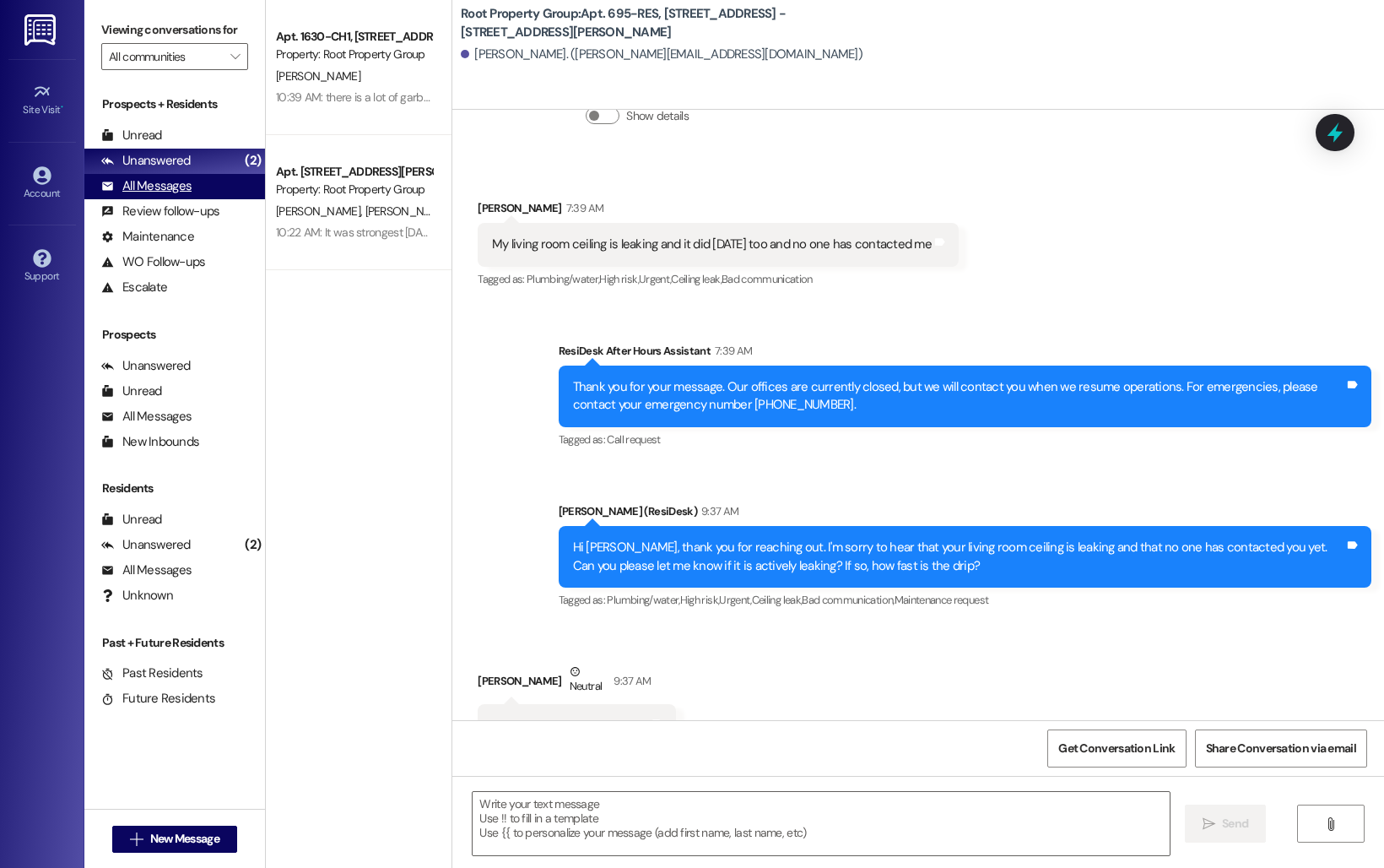
type textarea "Fetching suggested responses. Please feel free to read through the conversation…"
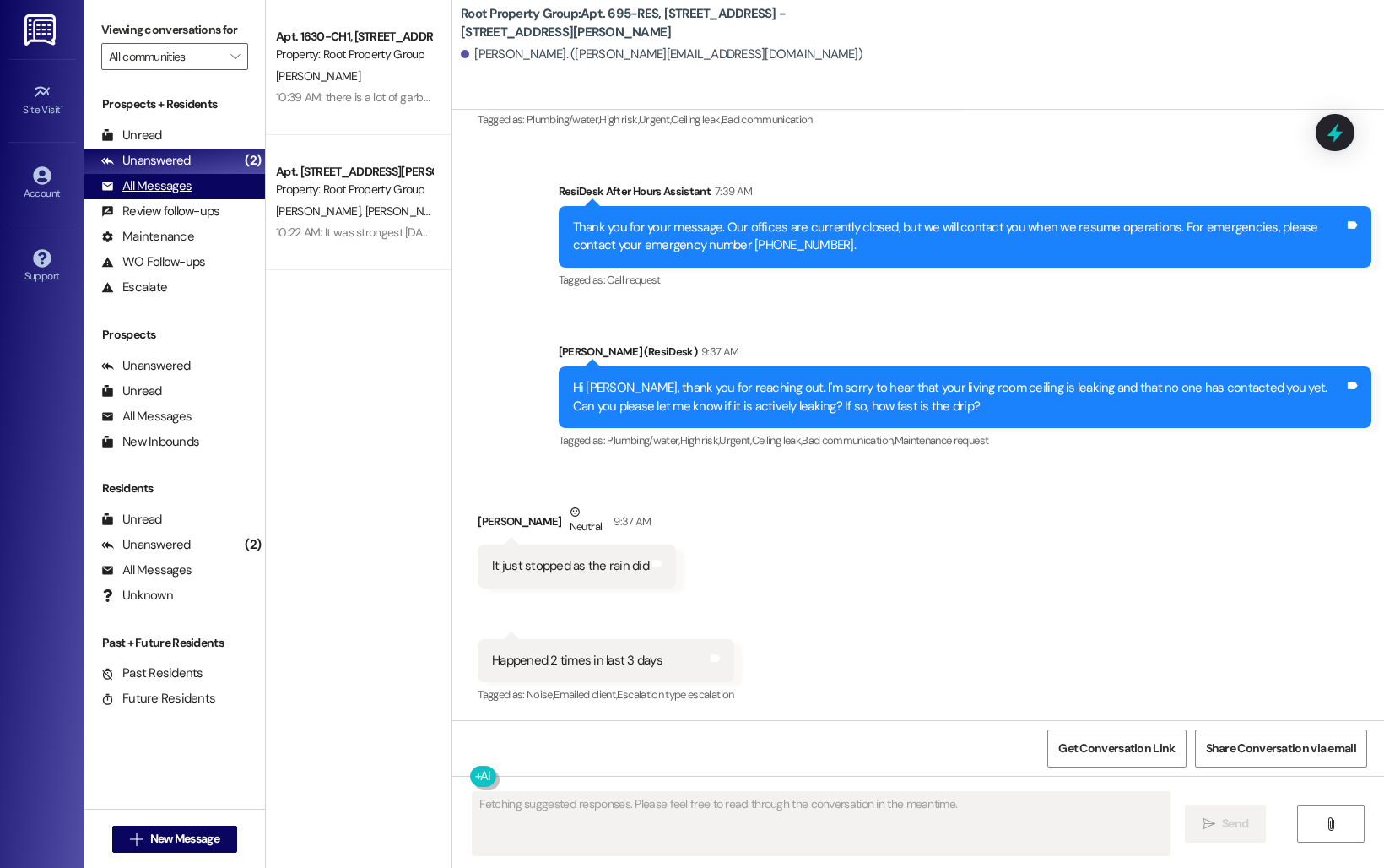
click at [147, 195] on div "All Messages" at bounding box center [146, 186] width 90 height 18
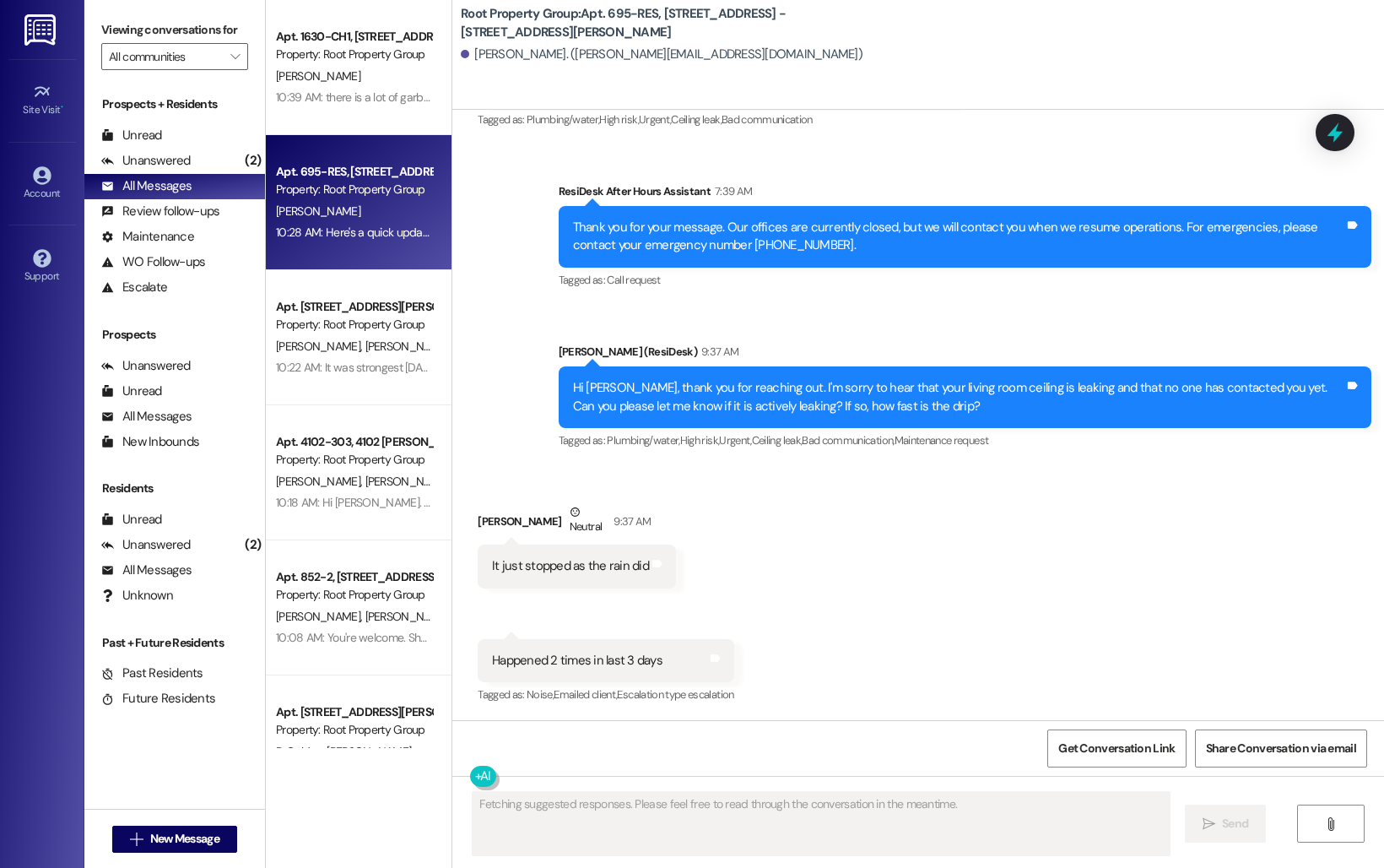
click at [957, 83] on div "Root Property Group: Apt. 695-RES, [STREET_ADDRESS] - [STREET_ADDRESS][GEOGRAPH…" at bounding box center [918, 55] width 932 height 110
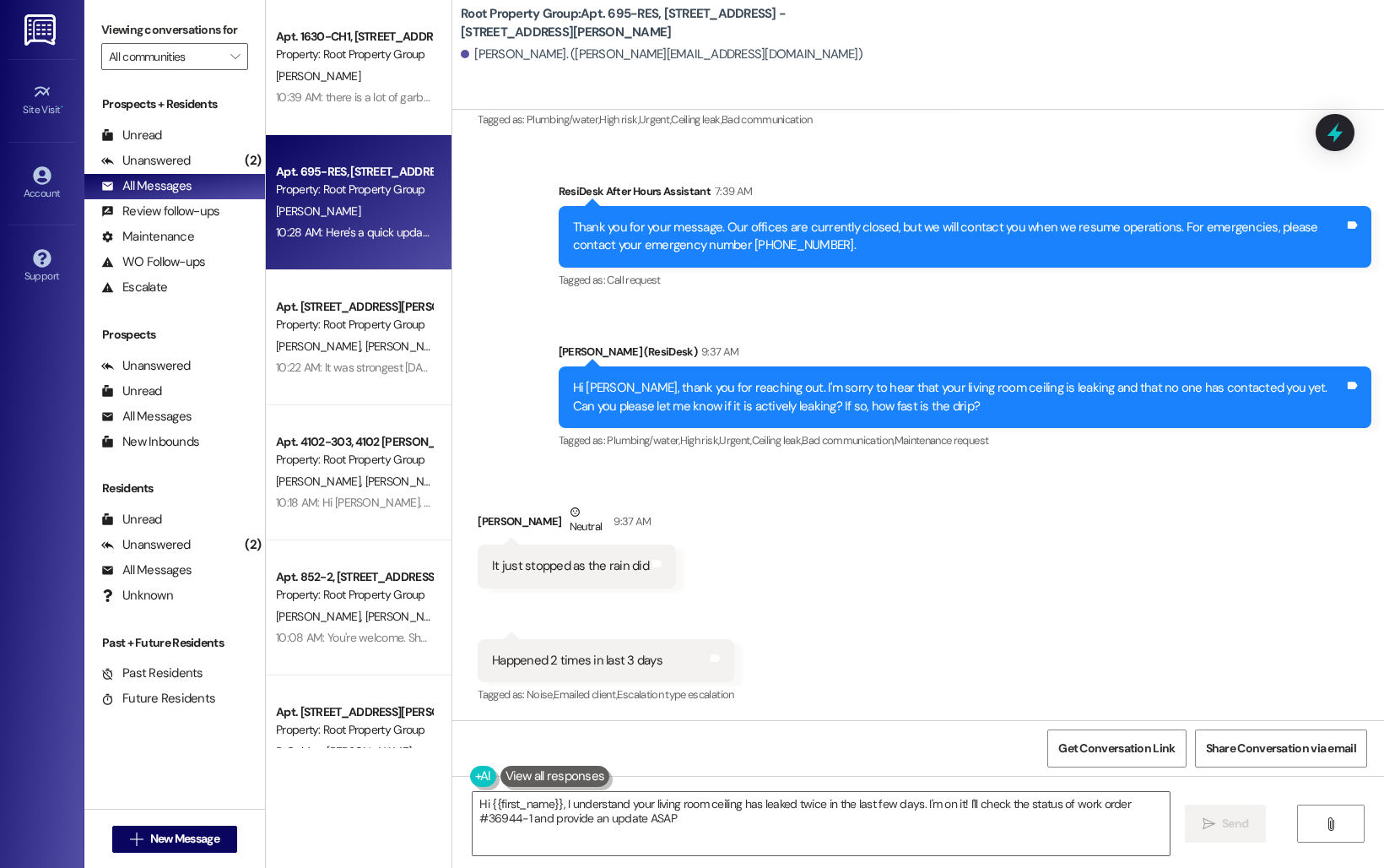
type textarea "Hi {{first_name}}, I understand your living room ceiling has leaked twice in th…"
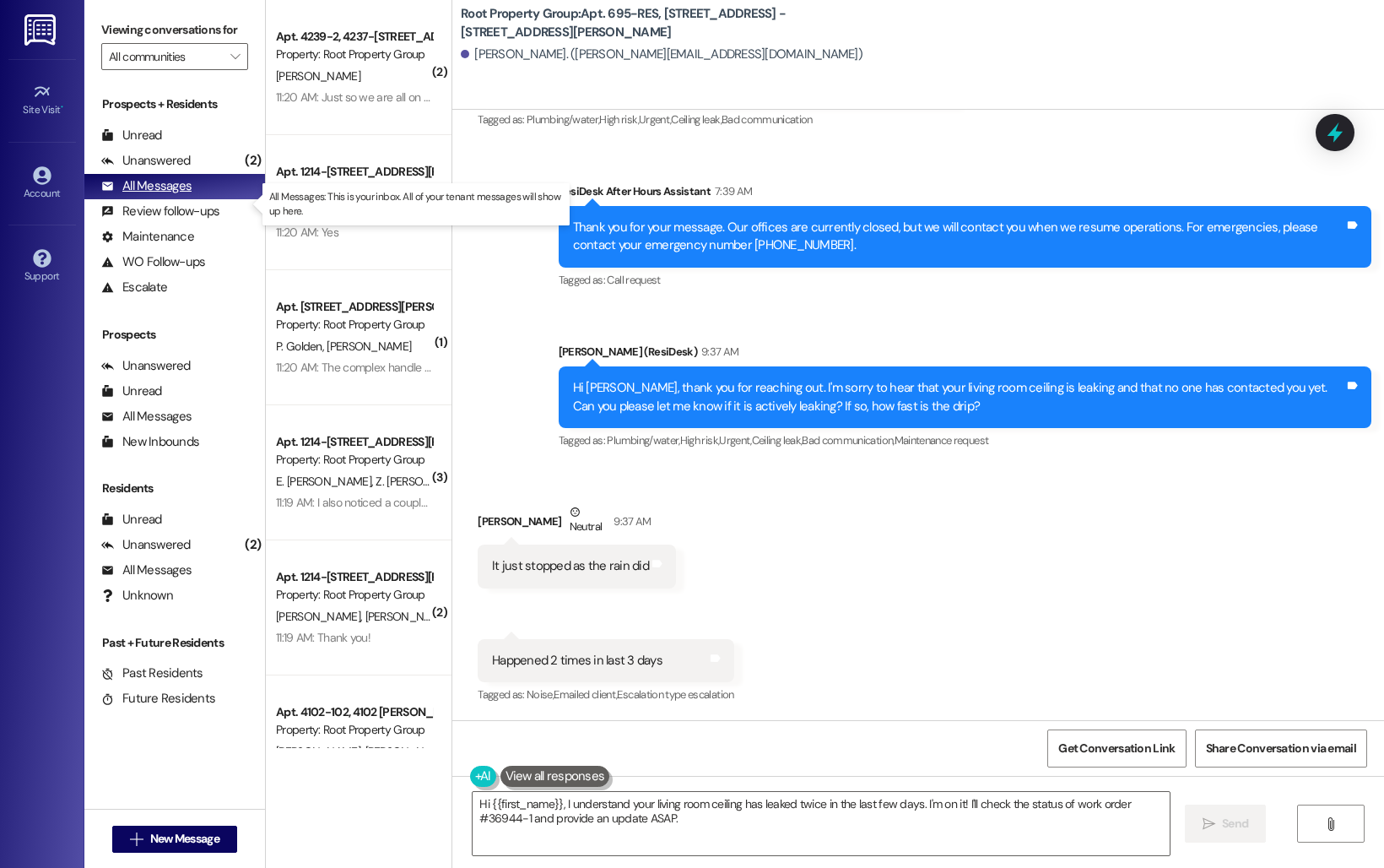
click at [190, 195] on div "All Messages" at bounding box center [146, 186] width 90 height 18
click at [193, 174] on div "Unanswered (2)" at bounding box center [175, 161] width 181 height 25
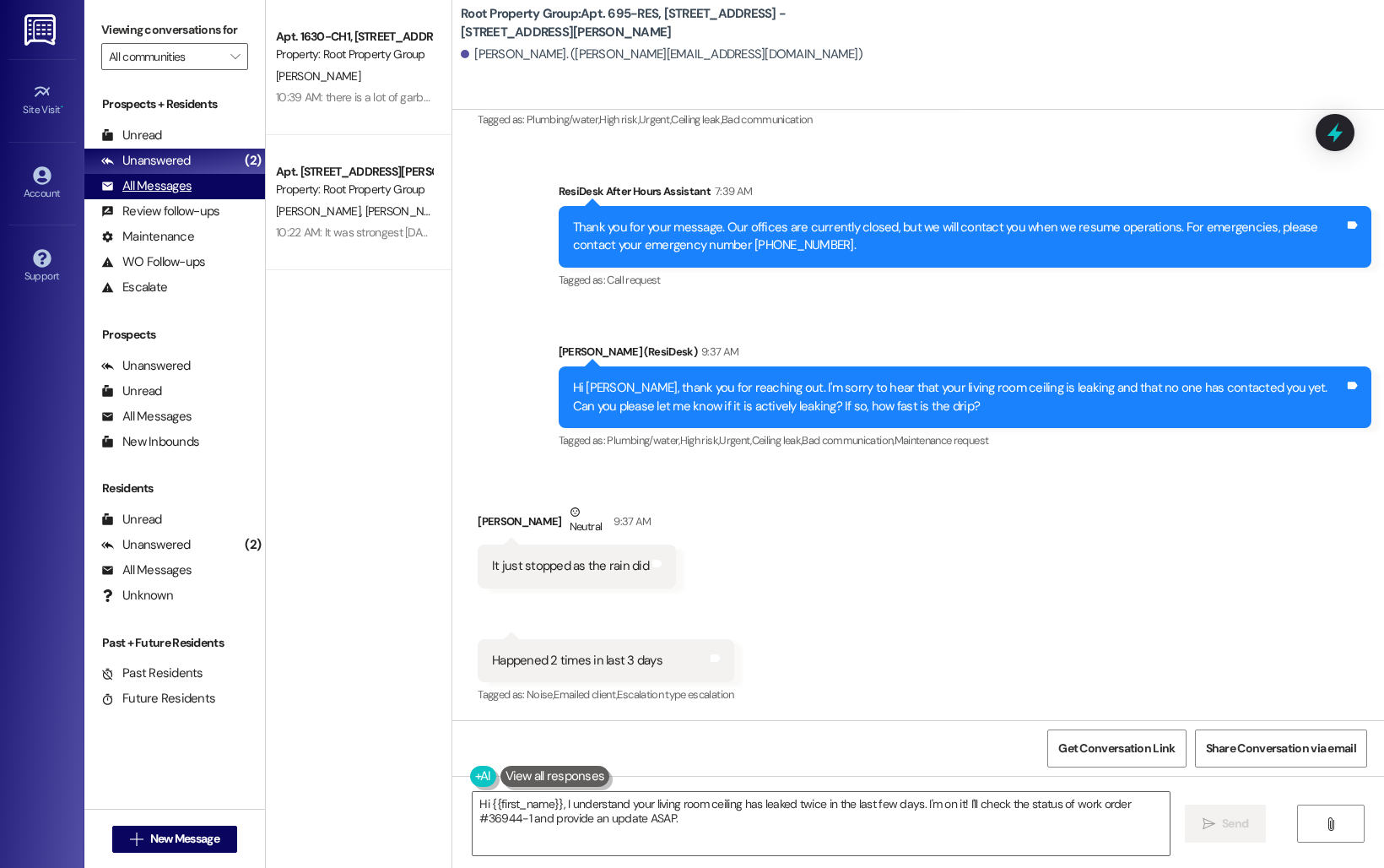
click at [187, 194] on div "All Messages (undefined)" at bounding box center [175, 186] width 181 height 25
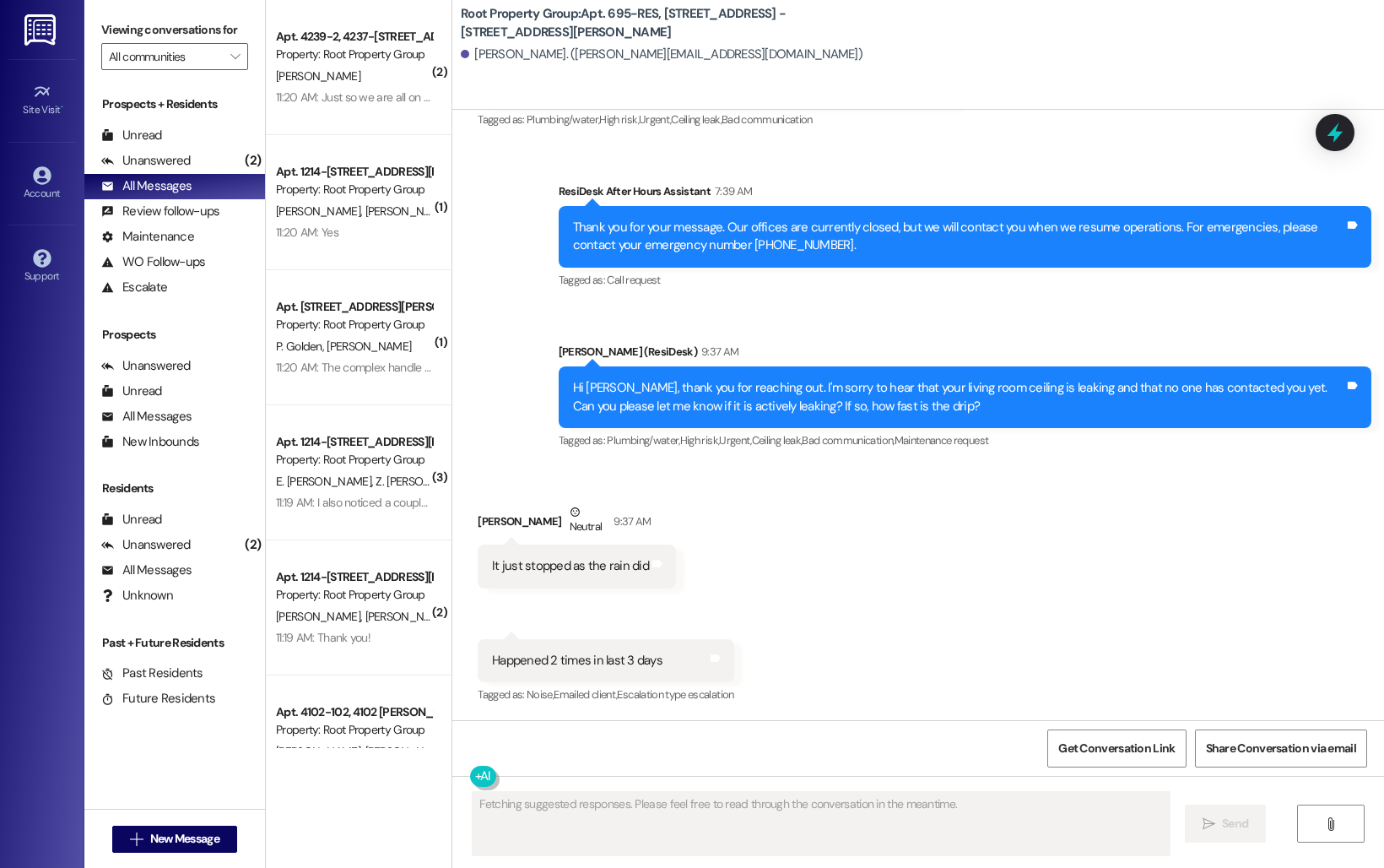
click at [756, 555] on div "Received via SMS [PERSON_NAME] Neutral 9:37 AM It just stopped as the rain did …" at bounding box center [918, 592] width 932 height 254
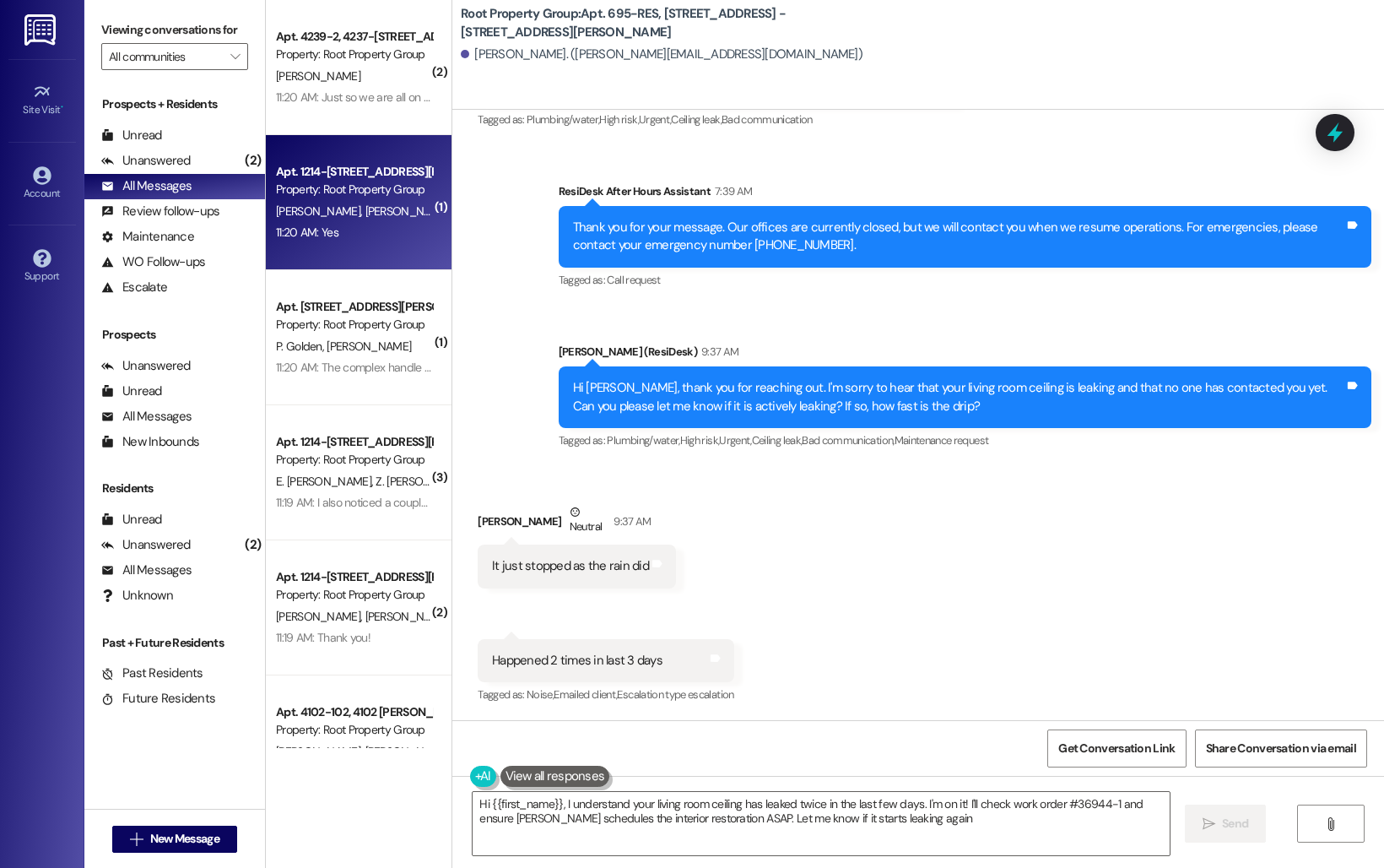
type textarea "Hi {{first_name}}, I understand your living room ceiling has leaked twice in th…"
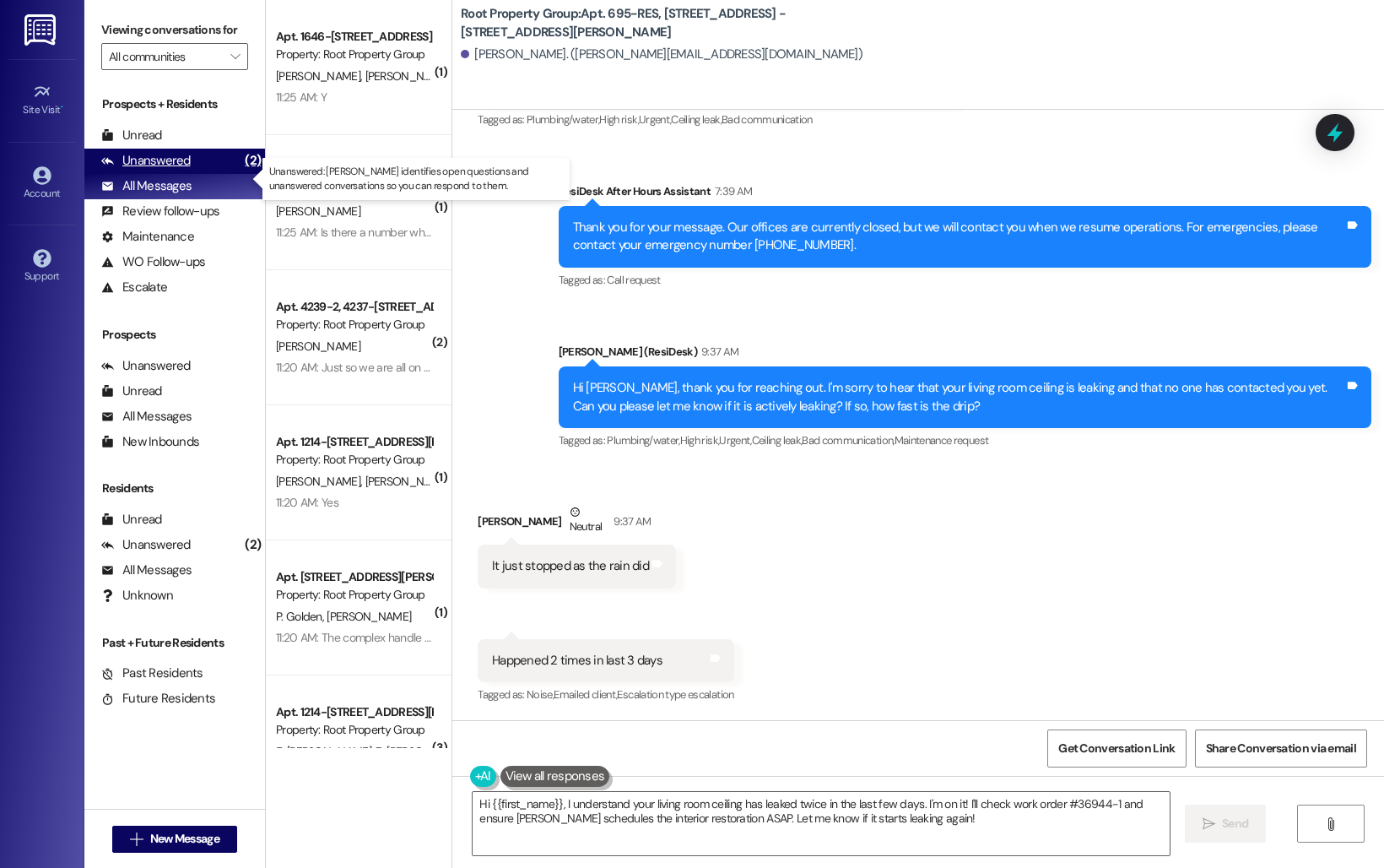
click at [126, 174] on div "Unanswered (2)" at bounding box center [175, 161] width 181 height 25
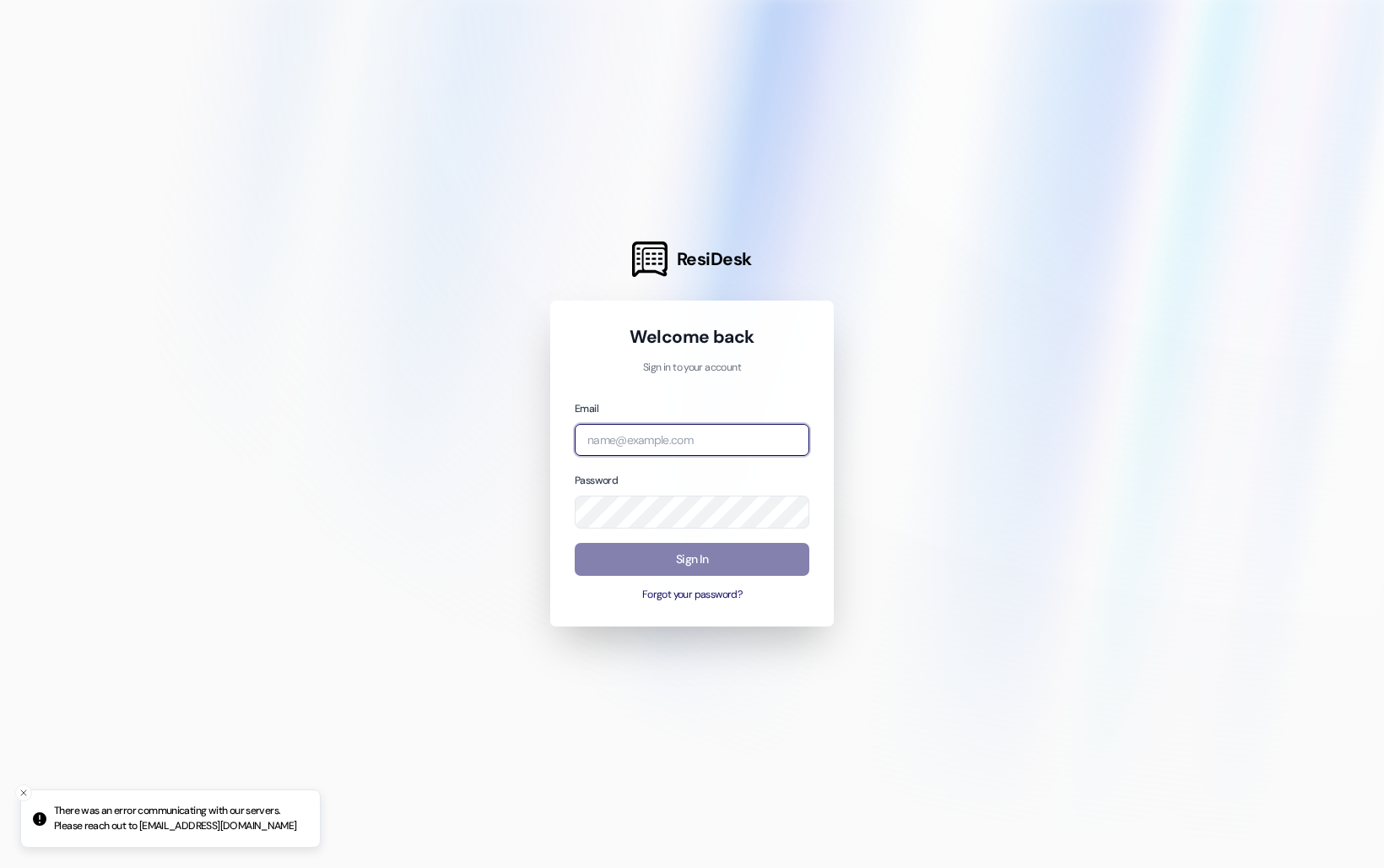
click at [634, 447] on input "email" at bounding box center [692, 440] width 235 height 33
type input "residentsupport@rootpg.com"
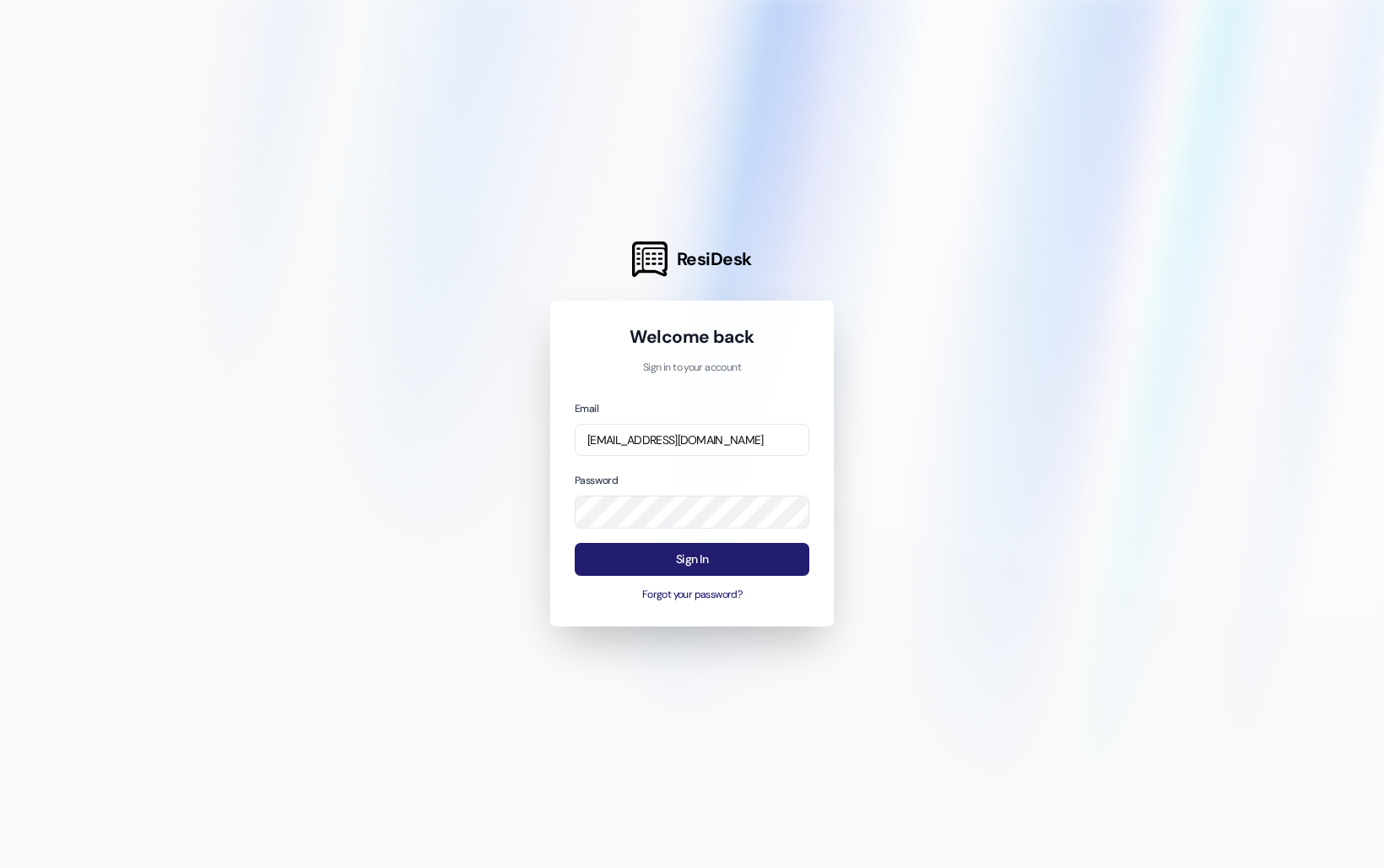
click at [664, 568] on button "Sign In" at bounding box center [692, 559] width 235 height 33
click at [747, 561] on button "Sign In" at bounding box center [692, 559] width 235 height 33
click at [639, 543] on button "Sign In" at bounding box center [692, 559] width 235 height 33
